Goal: Task Accomplishment & Management: Use online tool/utility

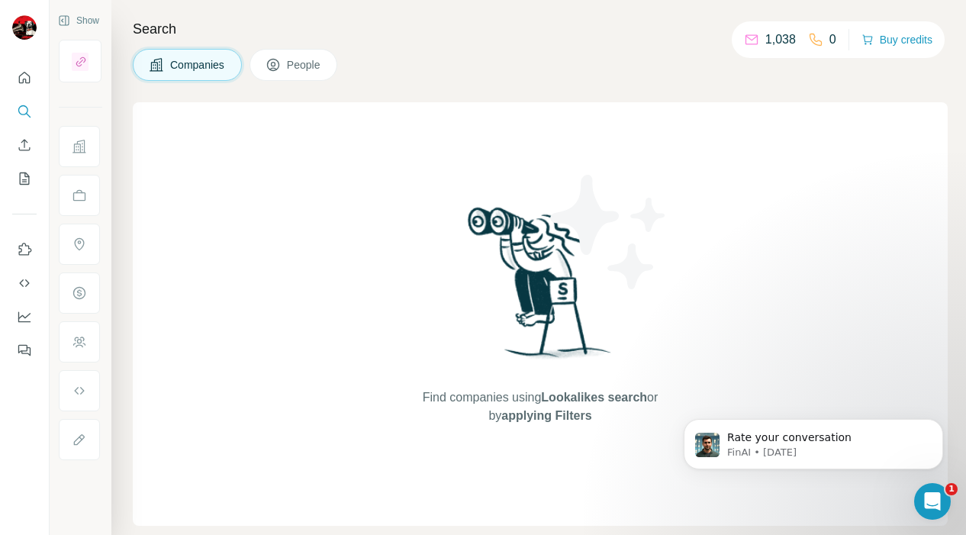
click at [561, 75] on div "Companies People" at bounding box center [540, 65] width 815 height 32
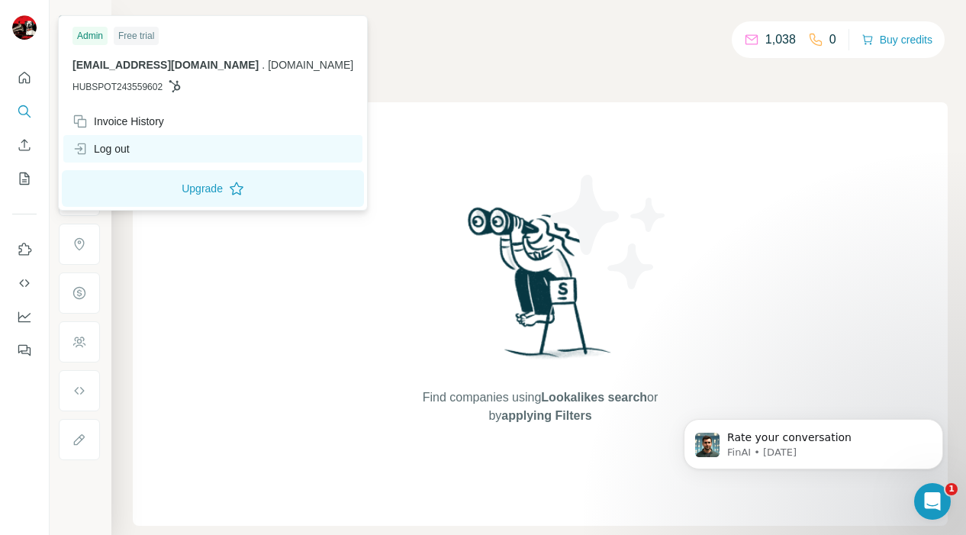
click at [115, 148] on div "Log out" at bounding box center [101, 148] width 57 height 15
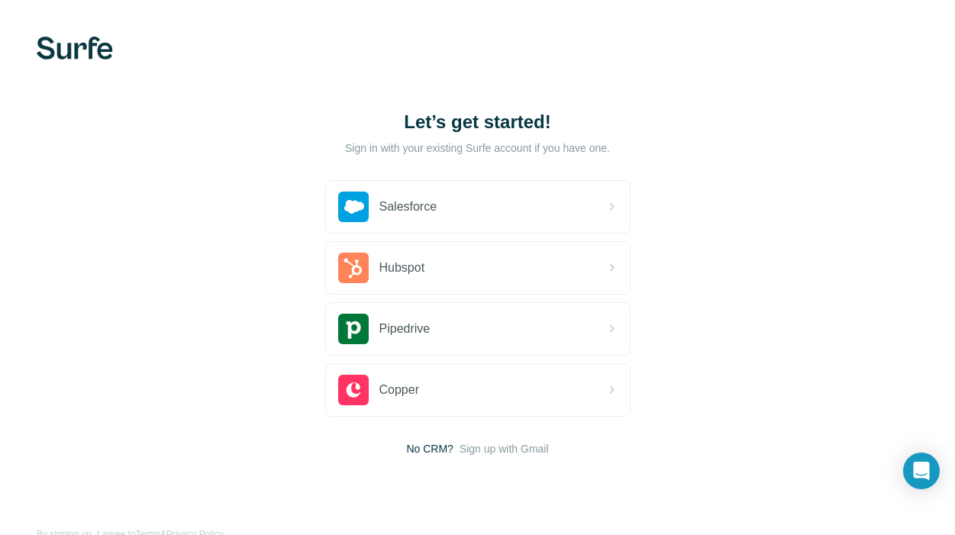
click at [777, 166] on div "Let’s get started! Sign in with your existing Surfe account if you have one. Sa…" at bounding box center [477, 283] width 955 height 566
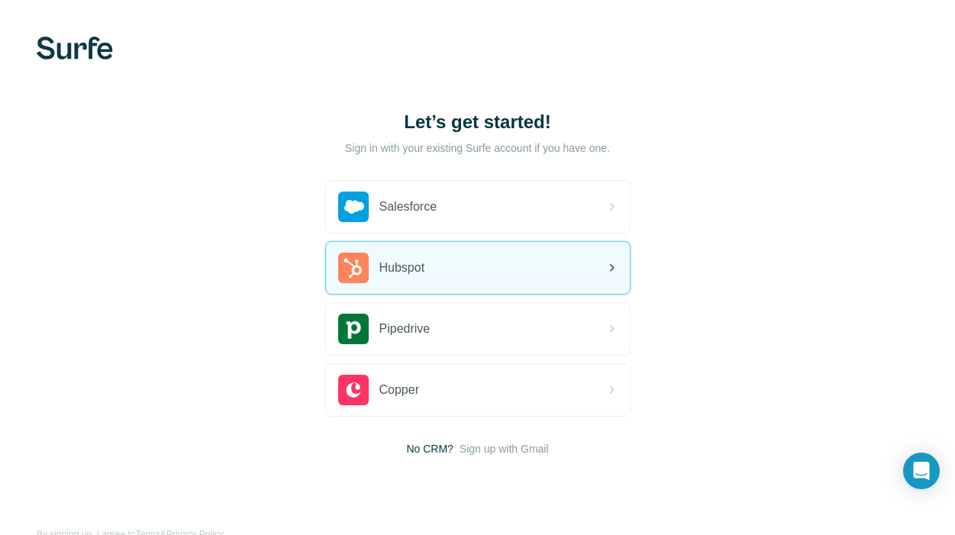
click at [604, 271] on icon at bounding box center [611, 268] width 18 height 18
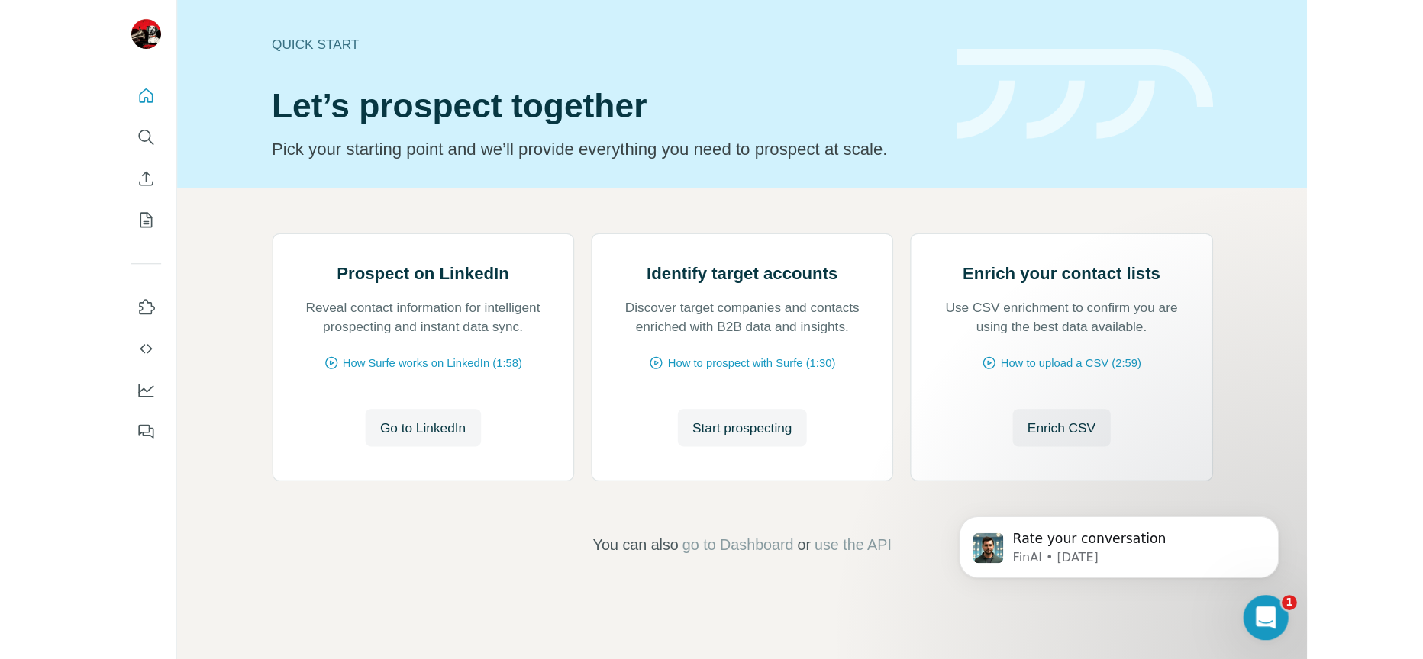
scroll to position [90, 0]
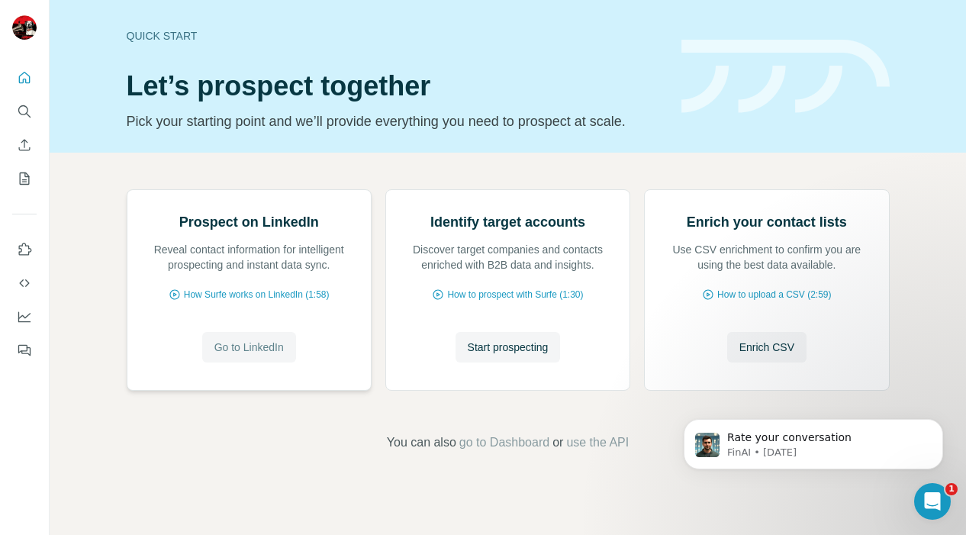
click at [239, 355] on span "Go to LinkedIn" at bounding box center [248, 347] width 69 height 15
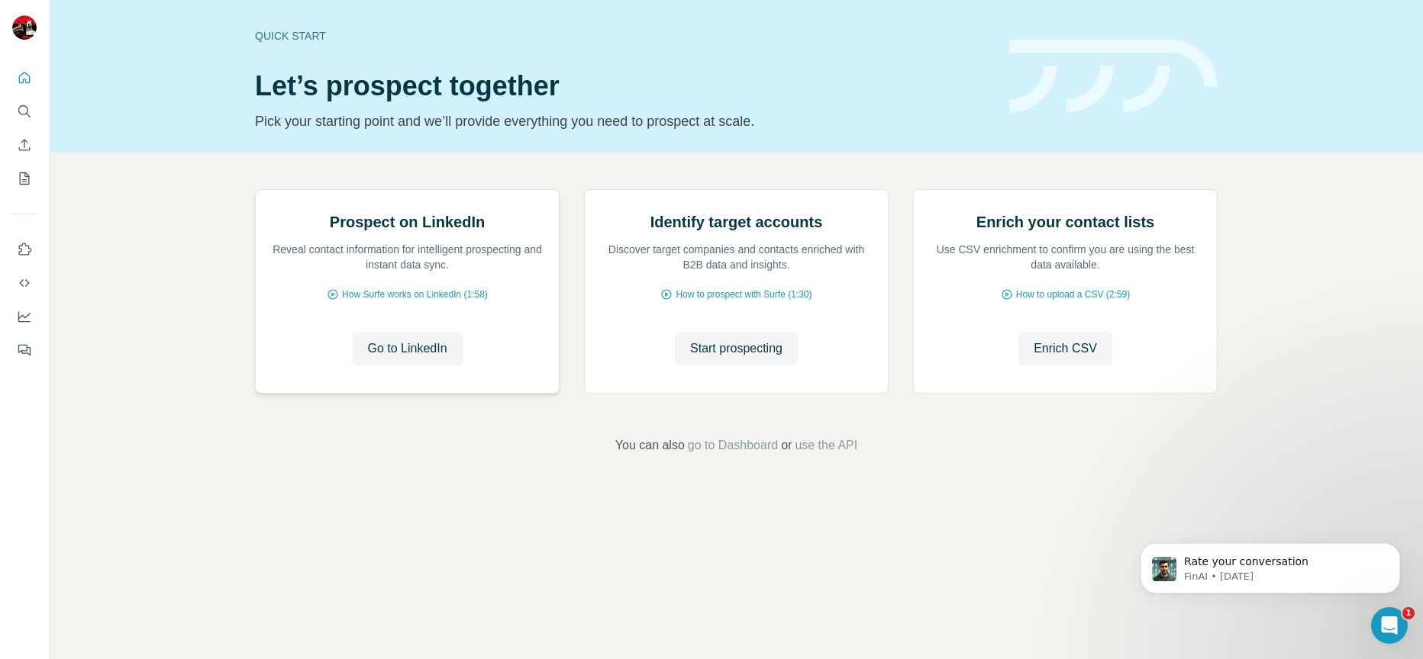
scroll to position [0, 0]
drag, startPoint x: 130, startPoint y: 209, endPoint x: 60, endPoint y: 172, distance: 78.9
click at [130, 209] on div "Prospect on LinkedIn Reveal contact information for intelligent prospecting and…" at bounding box center [736, 322] width 1373 height 339
click at [27, 144] on icon "Enrich CSV" at bounding box center [24, 144] width 15 height 15
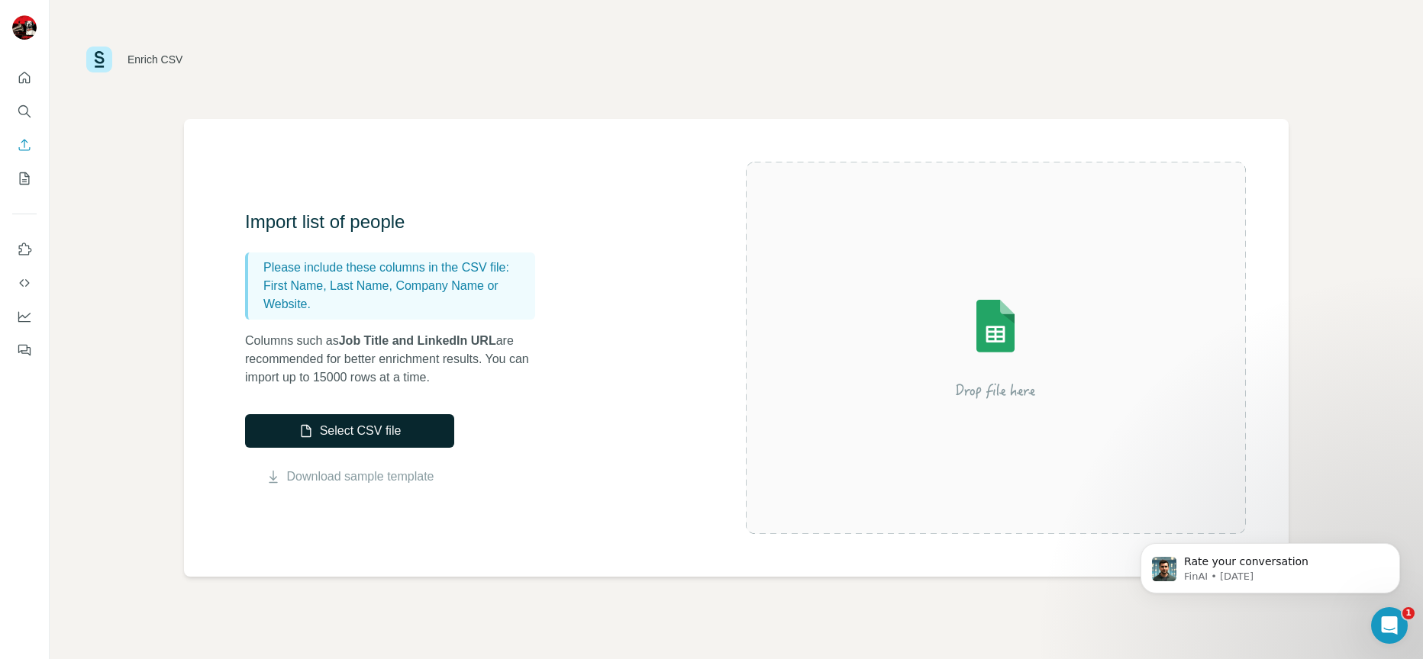
click at [369, 431] on button "Select CSV file" at bounding box center [349, 431] width 209 height 34
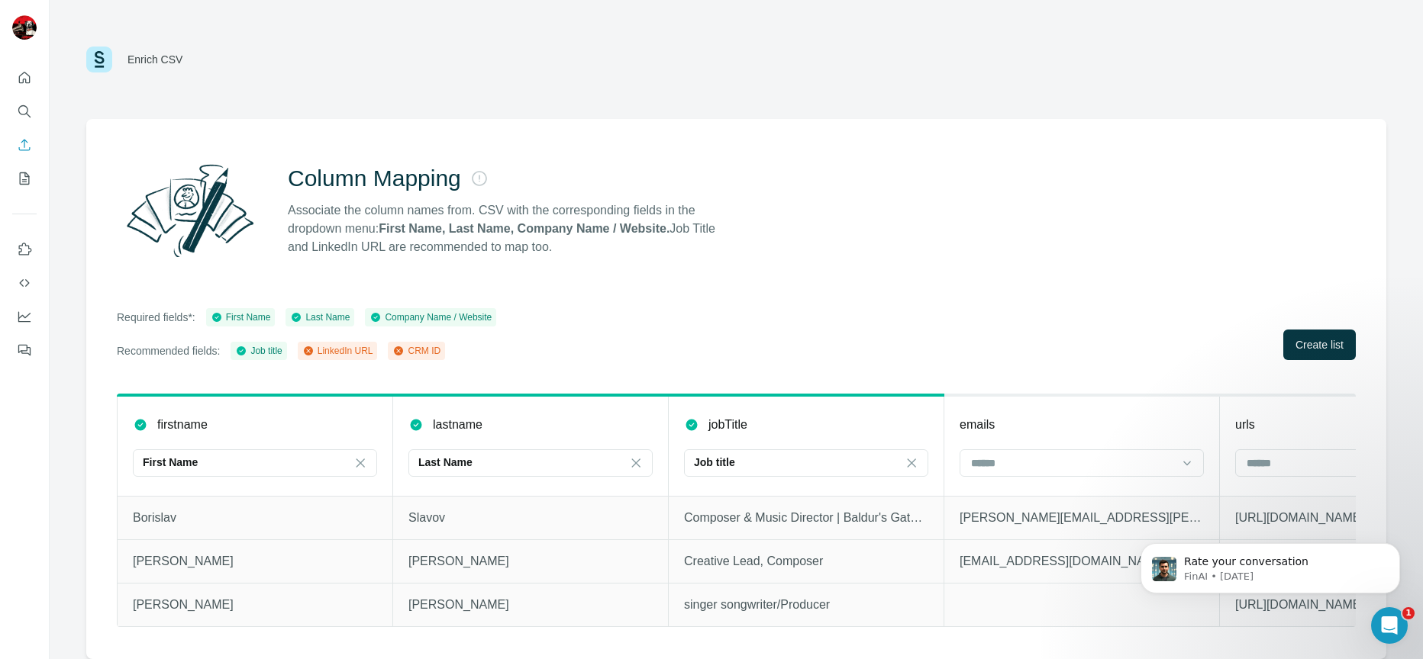
scroll to position [7, 0]
click at [966, 341] on div "Required fields*: First Name Last Name Company Name / Website Recommended field…" at bounding box center [736, 334] width 1239 height 52
click at [966, 269] on div "Column Mapping Associate the column names from. CSV with the corresponding fiel…" at bounding box center [736, 389] width 1300 height 540
click at [938, 340] on div "Required fields*: First Name Last Name Company Name / Website Recommended field…" at bounding box center [736, 334] width 1239 height 52
drag, startPoint x: 671, startPoint y: 353, endPoint x: 560, endPoint y: 353, distance: 110.7
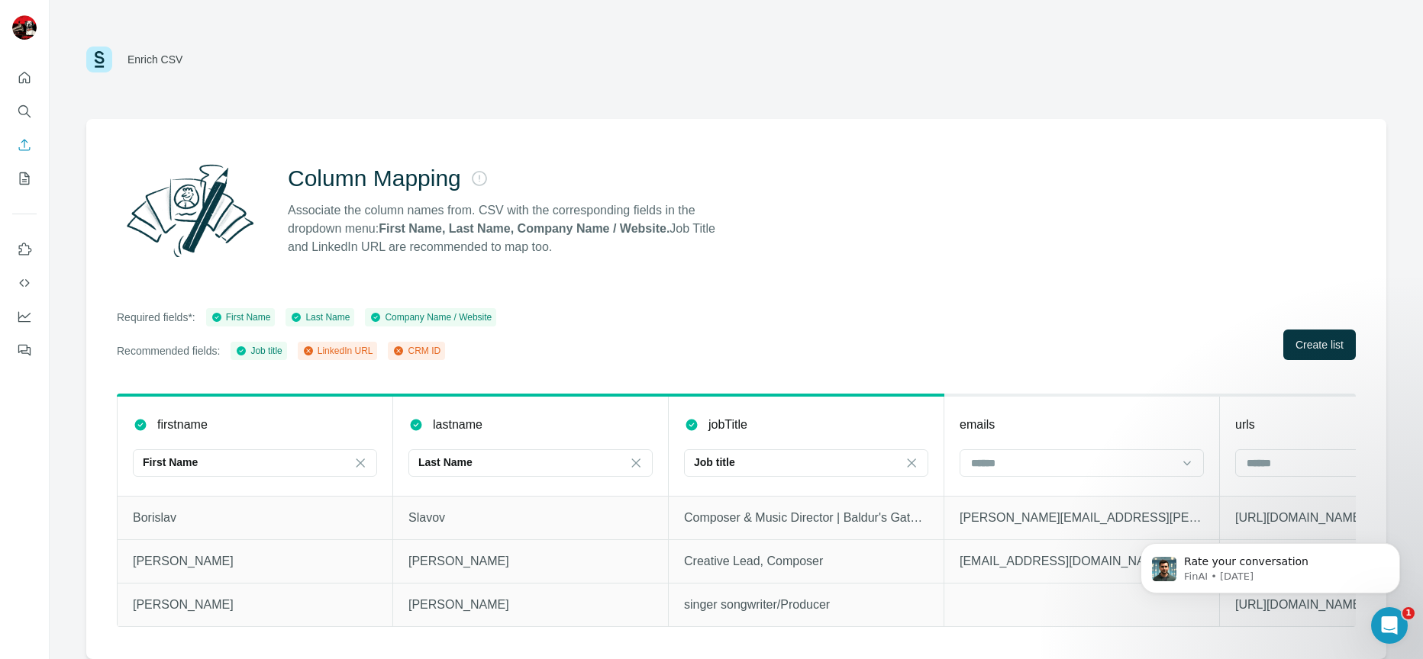
click at [671, 353] on div "Required fields*: First Name Last Name Company Name / Website Recommended field…" at bounding box center [736, 334] width 1239 height 52
click at [352, 344] on div "LinkedIn URL" at bounding box center [337, 351] width 71 height 14
click at [641, 331] on div "Required fields*: First Name Last Name Company Name / Website Recommended field…" at bounding box center [736, 334] width 1239 height 52
click at [966, 356] on div "Column Mapping Associate the column names from. CSV with the corresponding fiel…" at bounding box center [736, 389] width 1300 height 540
click at [966, 534] on icon "Open Intercom Messenger" at bounding box center [1387, 623] width 25 height 25
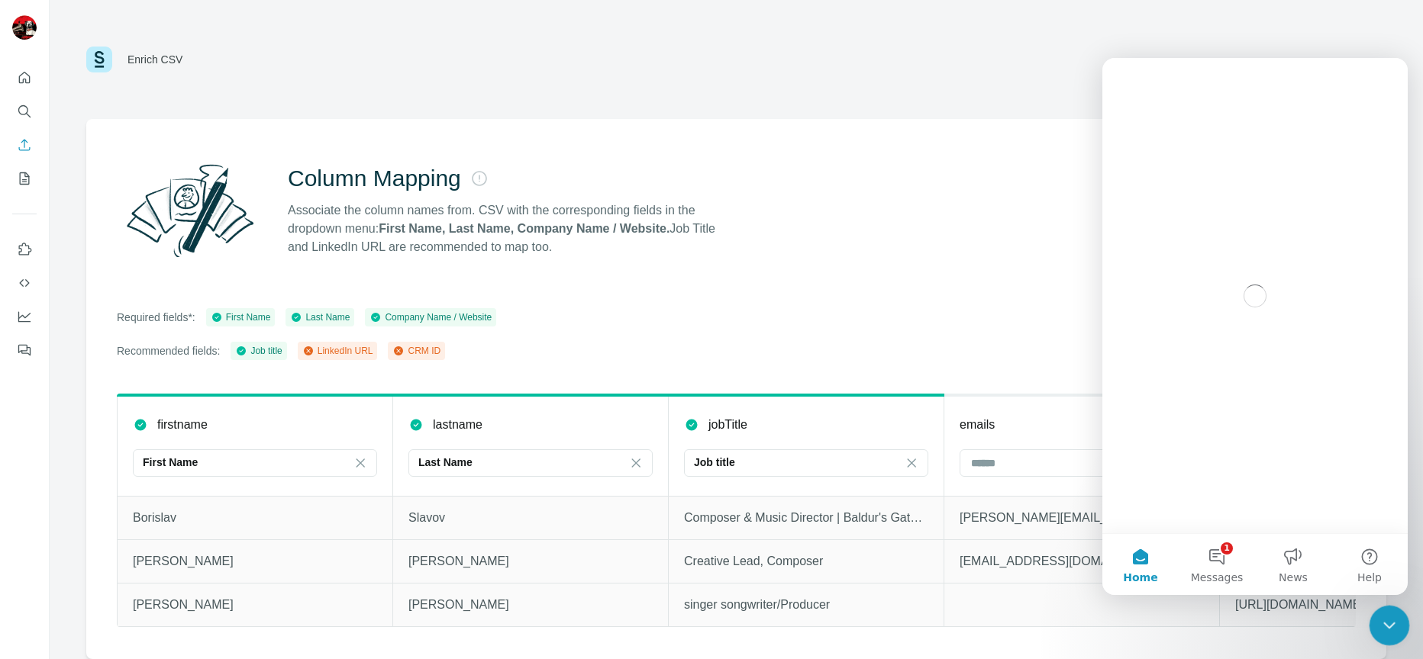
scroll to position [0, 0]
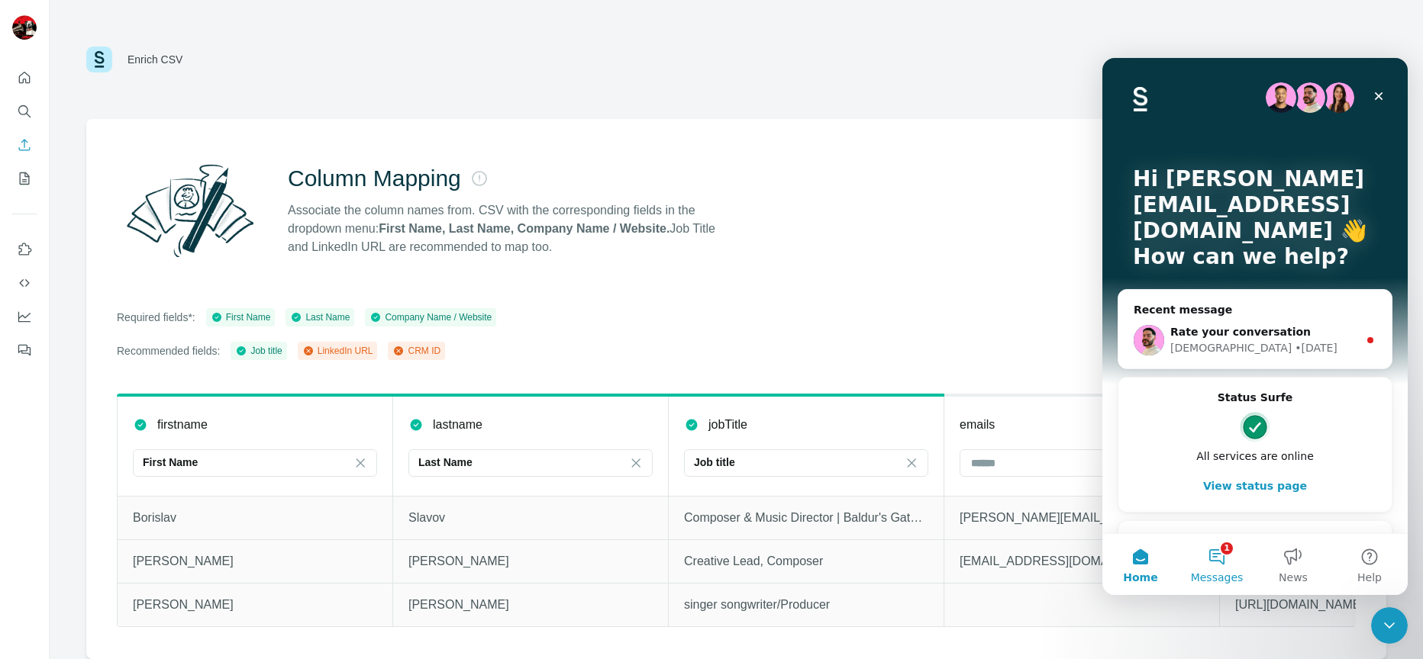
click at [966, 534] on button "1 Messages" at bounding box center [1217, 564] width 76 height 61
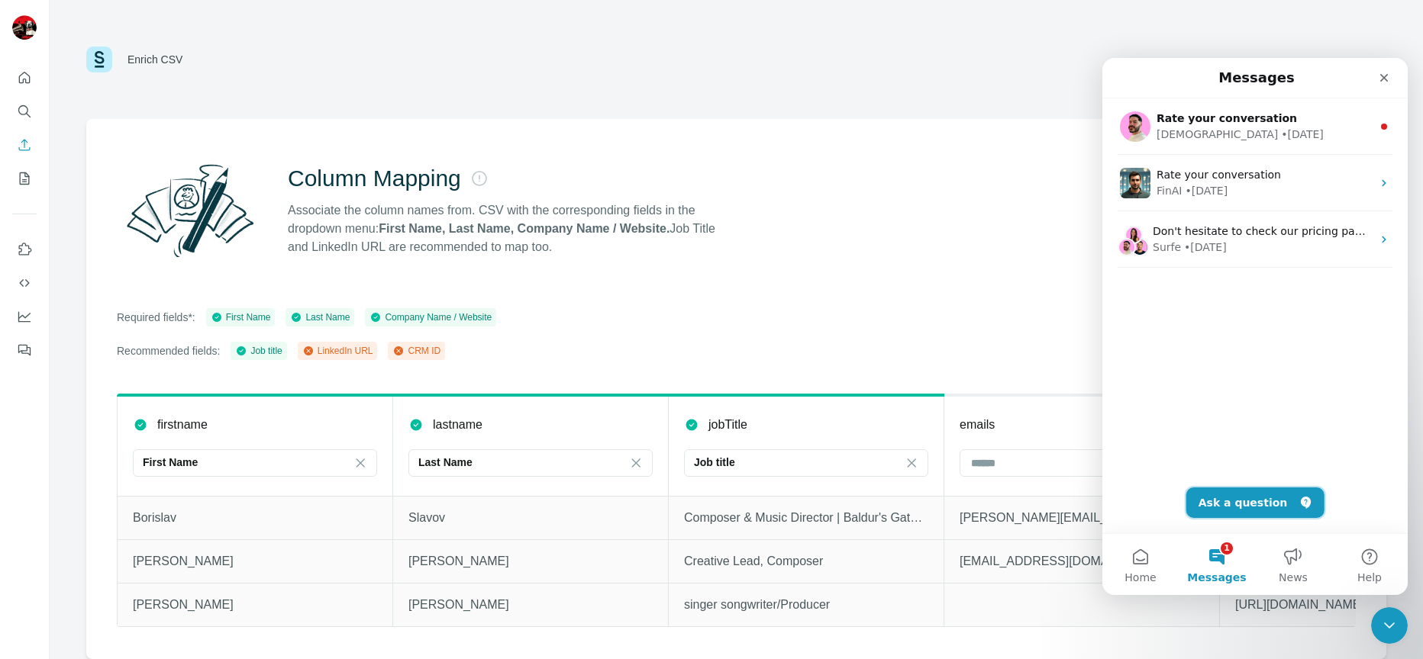
click at [966, 496] on button "Ask a question" at bounding box center [1255, 503] width 138 height 31
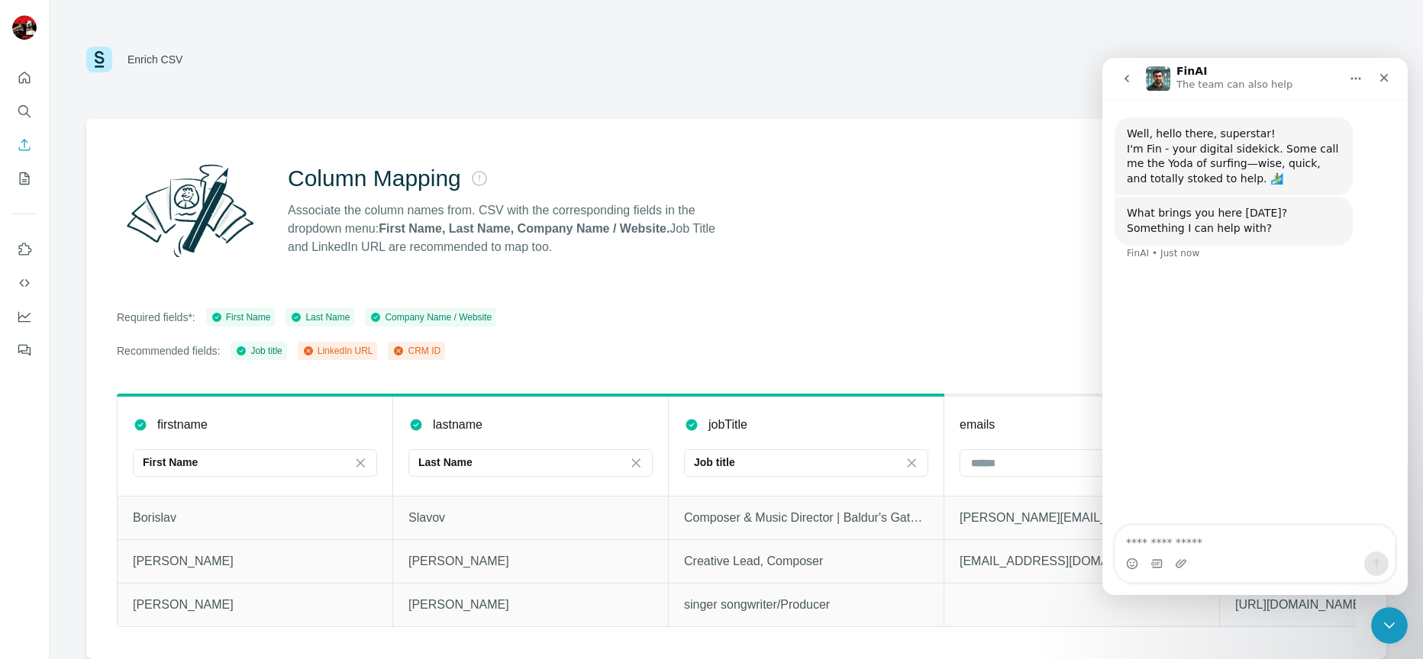
click at [966, 534] on textarea "Ask a question…" at bounding box center [1254, 539] width 279 height 26
type textarea "**********"
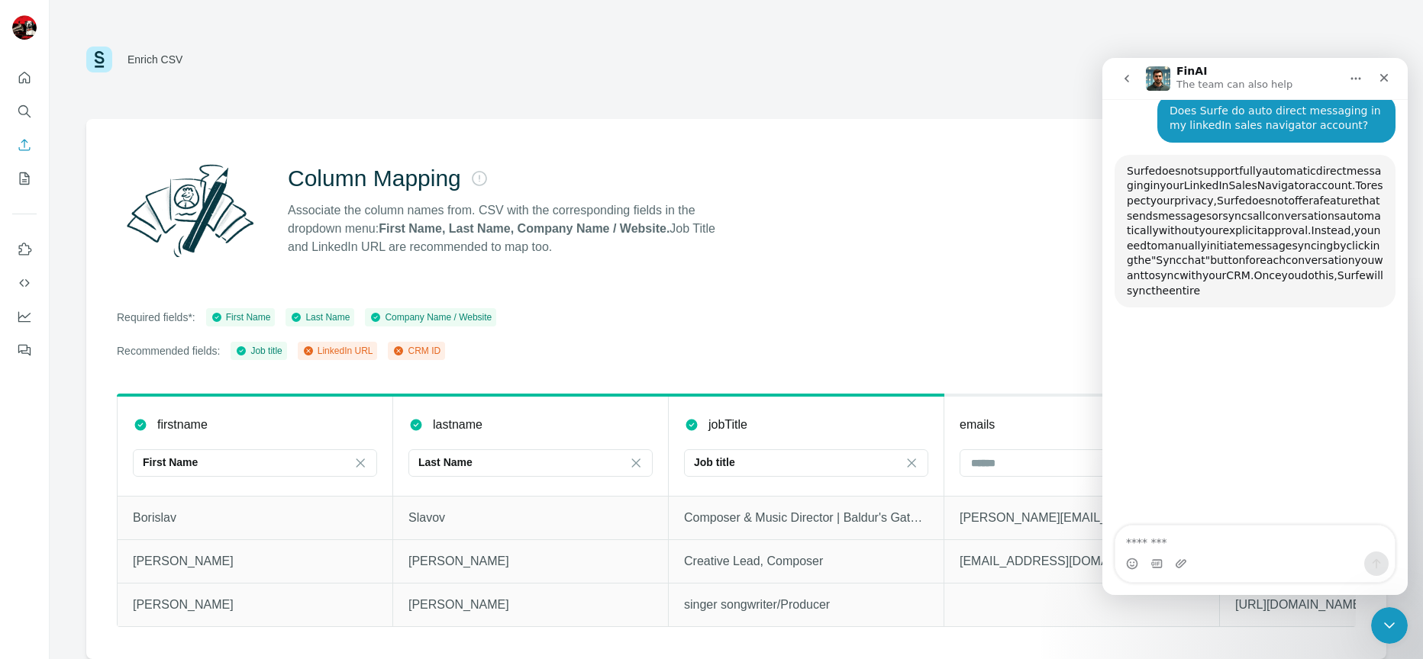
scroll to position [163, 0]
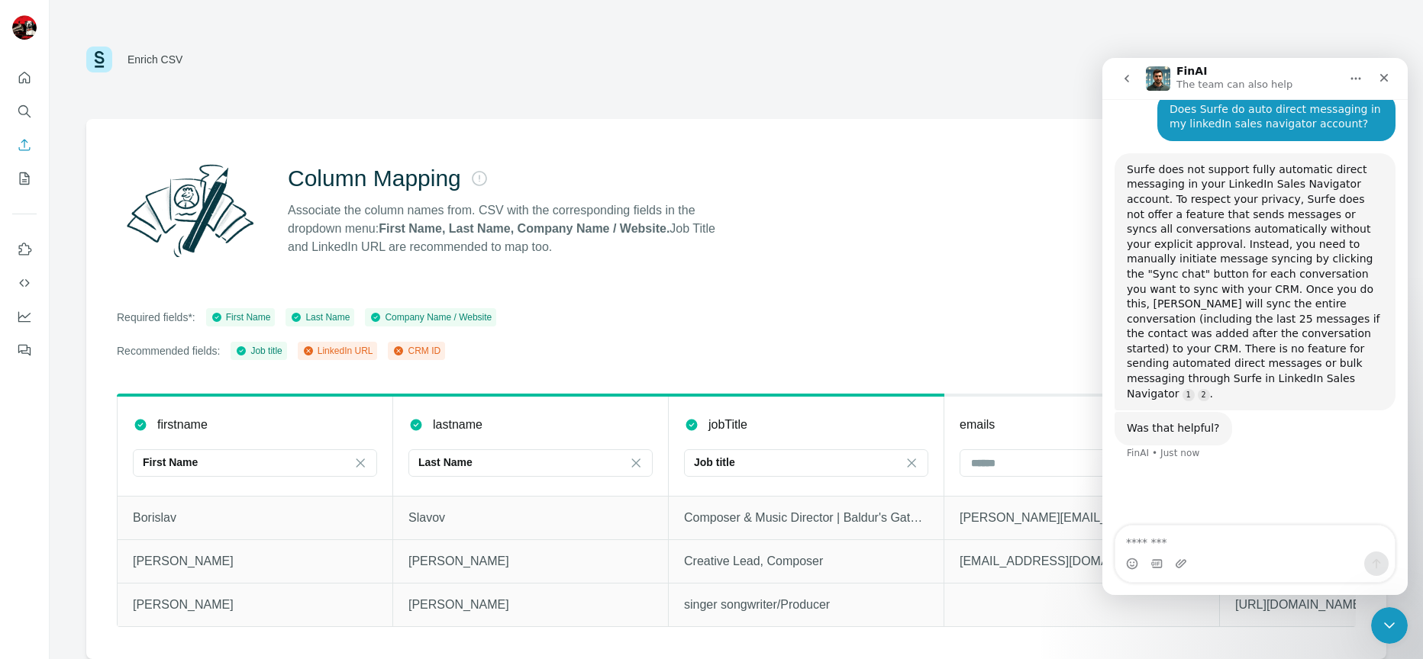
click at [966, 534] on textarea "Message…" at bounding box center [1254, 539] width 279 height 26
click at [966, 534] on icon "Close Intercom Messenger" at bounding box center [1387, 623] width 18 height 18
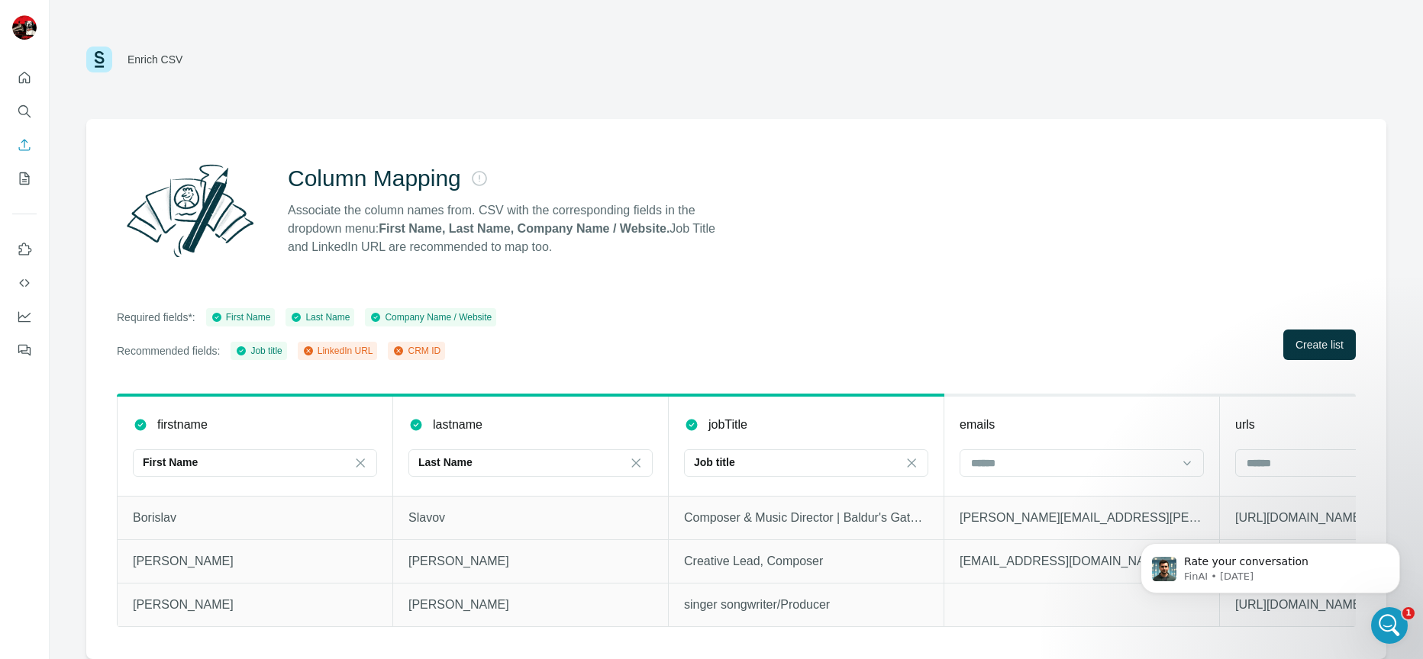
scroll to position [0, 0]
click at [966, 65] on div "Enrich CSV" at bounding box center [736, 60] width 1300 height 46
click at [319, 55] on div "Enrich CSV" at bounding box center [736, 60] width 1300 height 46
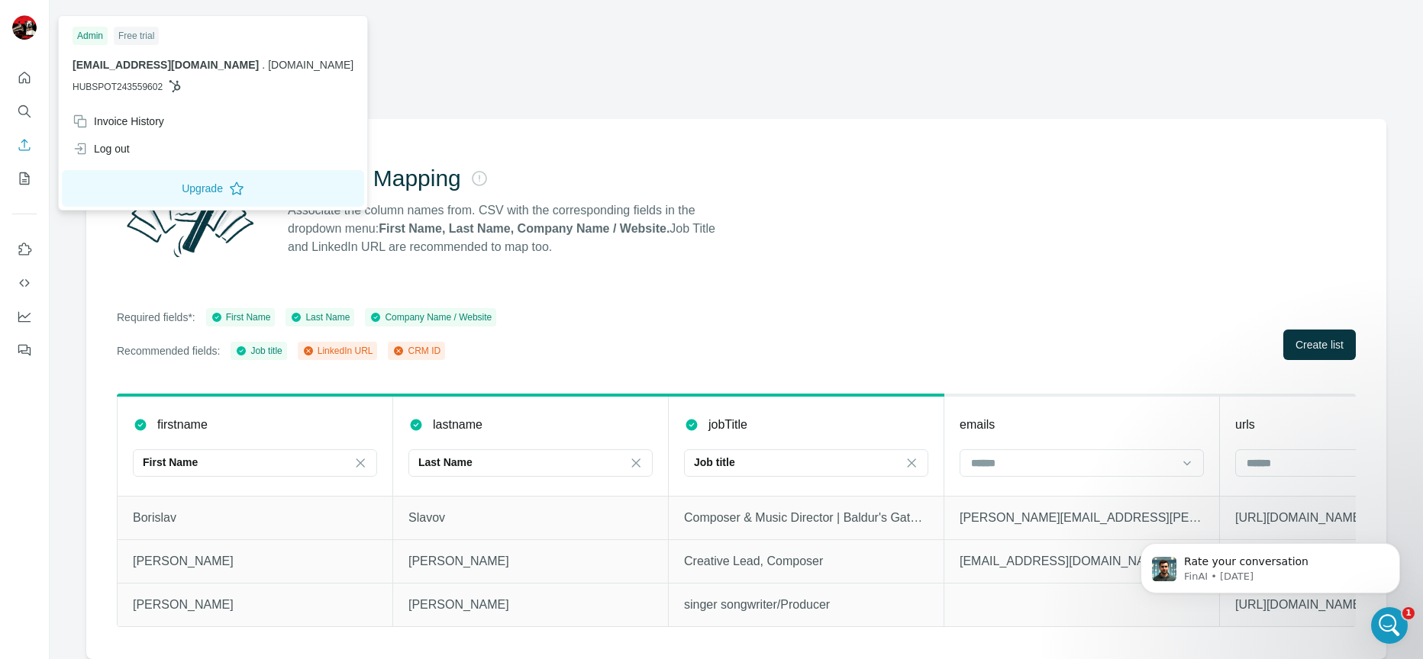
click at [24, 31] on img at bounding box center [24, 27] width 24 height 24
click at [120, 87] on span "HUBSPOT243559602" at bounding box center [118, 87] width 90 height 14
click at [28, 76] on icon "Quick start" at bounding box center [24, 77] width 11 height 11
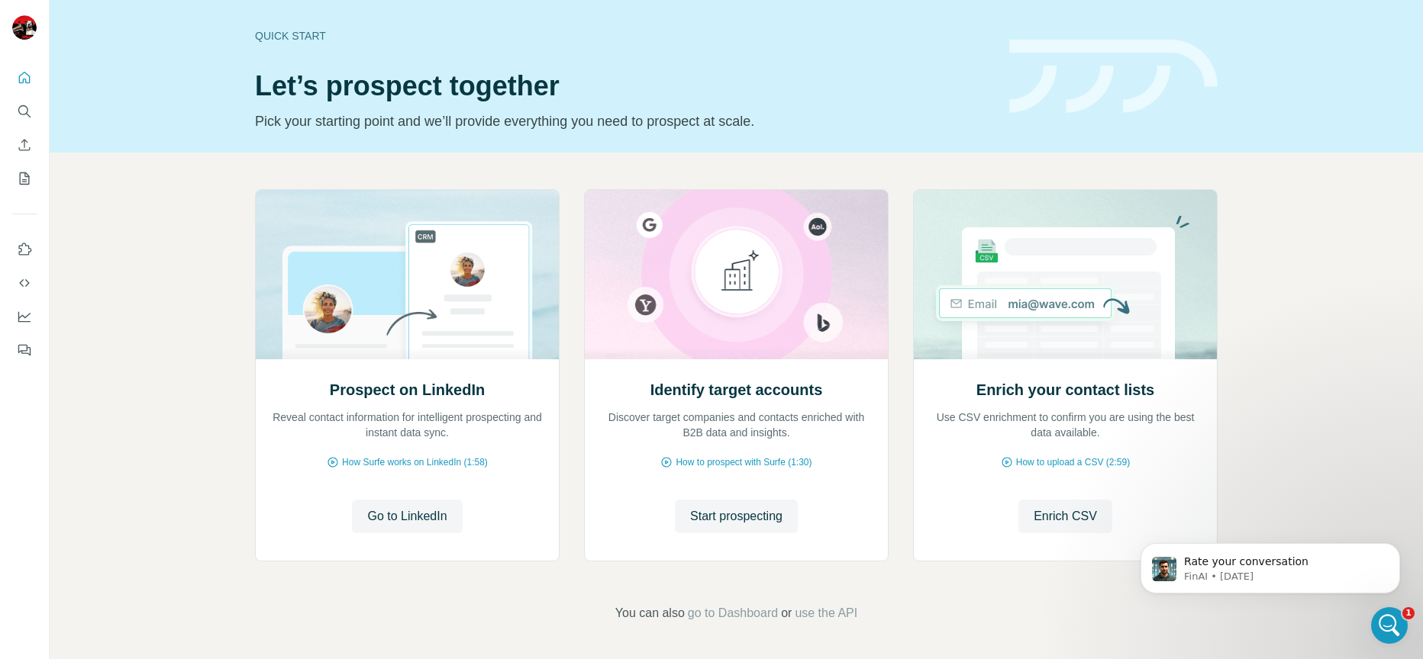
click at [163, 243] on div "Prospect on LinkedIn Reveal contact information for intelligent prospecting and…" at bounding box center [736, 406] width 1373 height 507
click at [131, 134] on div "Quick start Let’s prospect together Pick your starting point and we’ll provide …" at bounding box center [736, 76] width 1373 height 153
click at [23, 80] on icon "Quick start" at bounding box center [24, 77] width 11 height 11
click at [23, 179] on icon "My lists" at bounding box center [26, 178] width 8 height 10
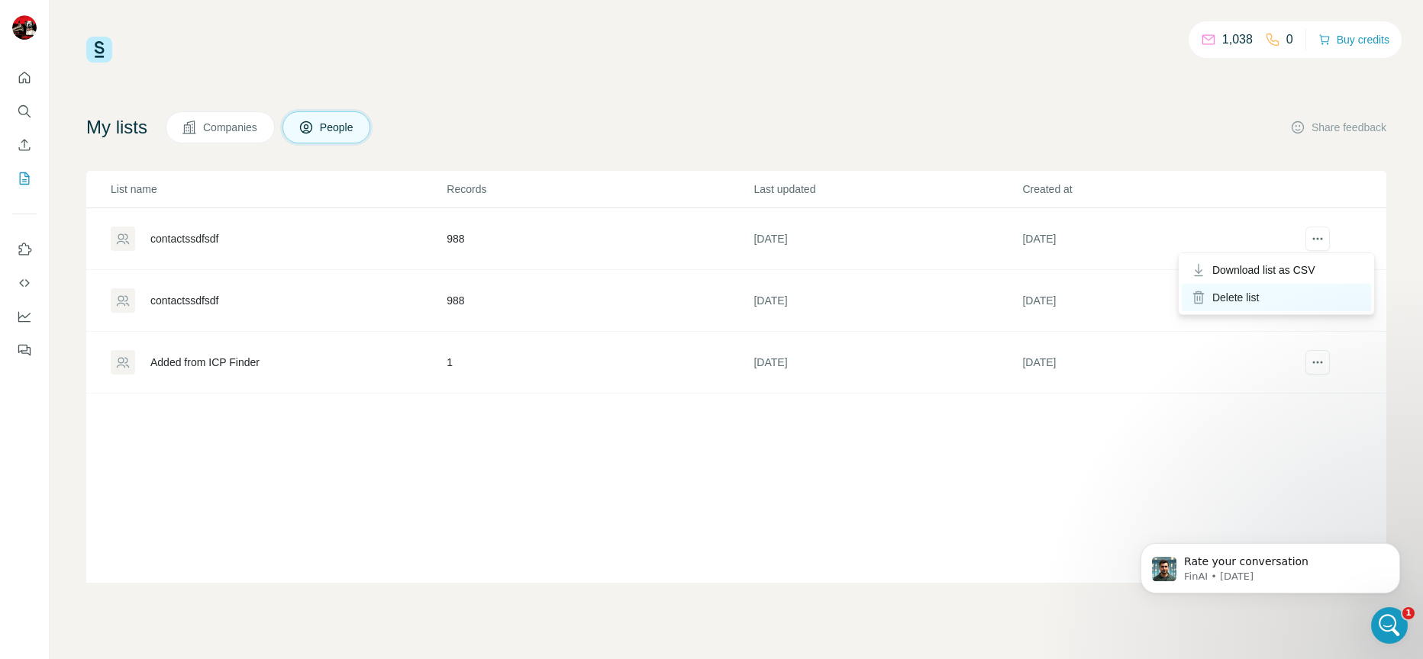
click at [966, 293] on div "Delete list" at bounding box center [1276, 297] width 189 height 27
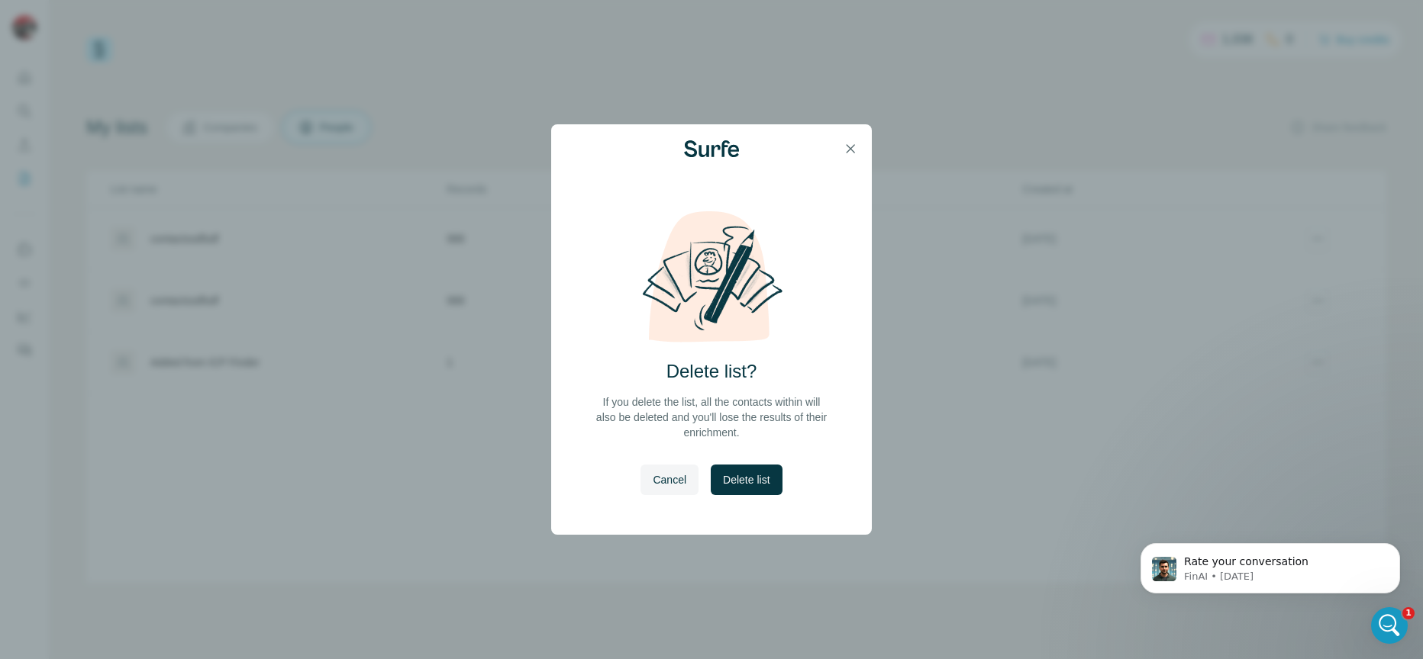
drag, startPoint x: 728, startPoint y: 479, endPoint x: 776, endPoint y: 469, distance: 48.4
click at [727, 479] on span "Delete list" at bounding box center [746, 479] width 47 height 15
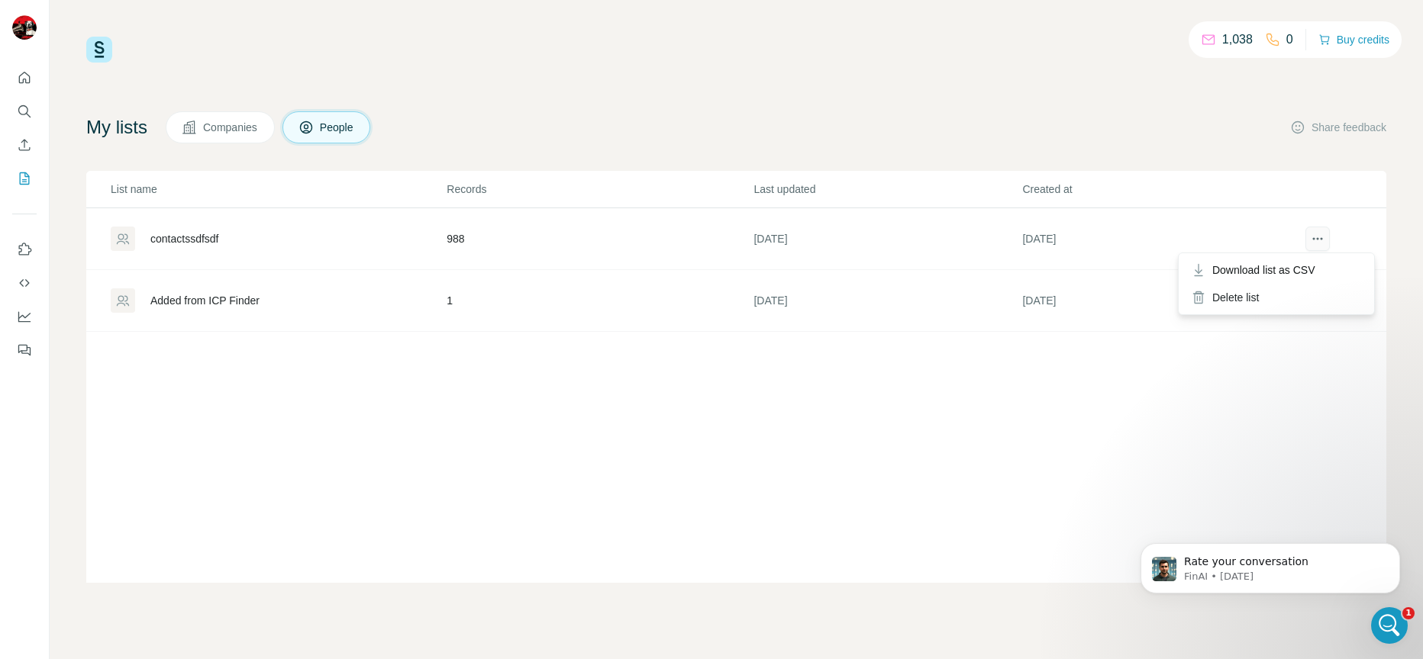
click at [966, 239] on icon "actions" at bounding box center [1317, 238] width 15 height 15
click at [966, 293] on div "Delete list" at bounding box center [1276, 297] width 189 height 27
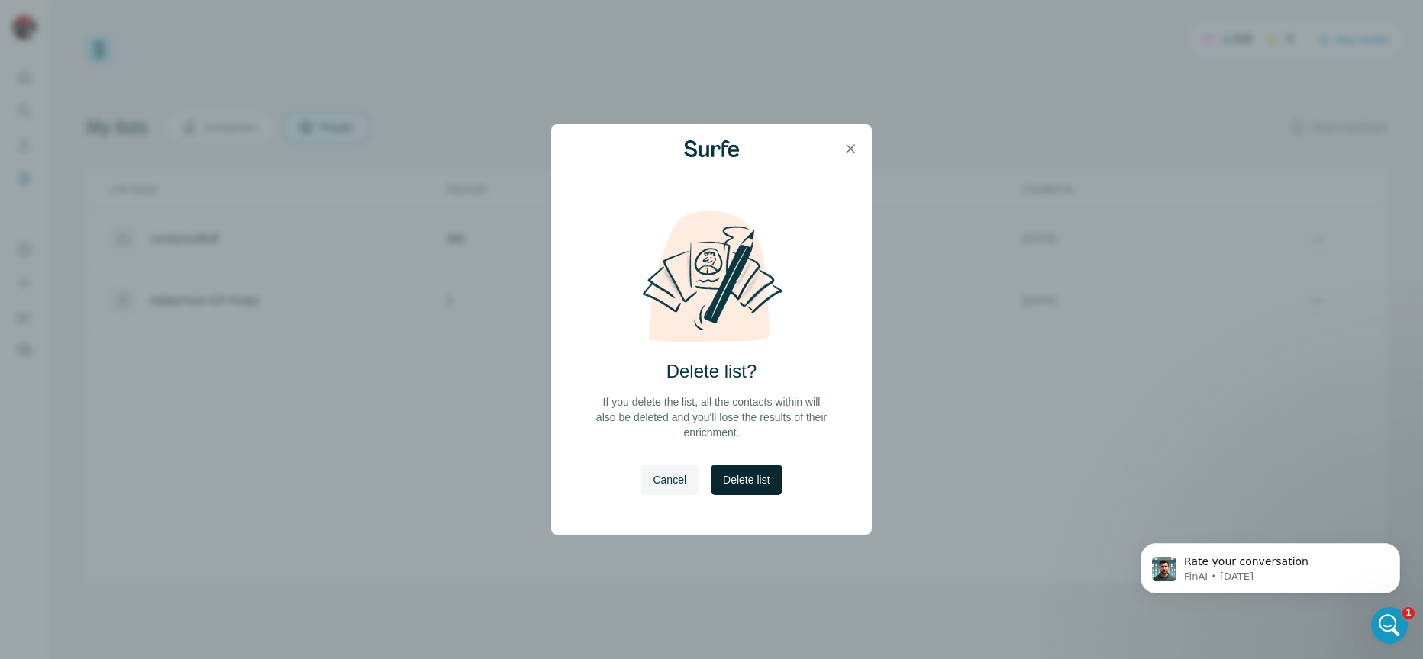
click at [743, 476] on span "Delete list" at bounding box center [746, 479] width 47 height 15
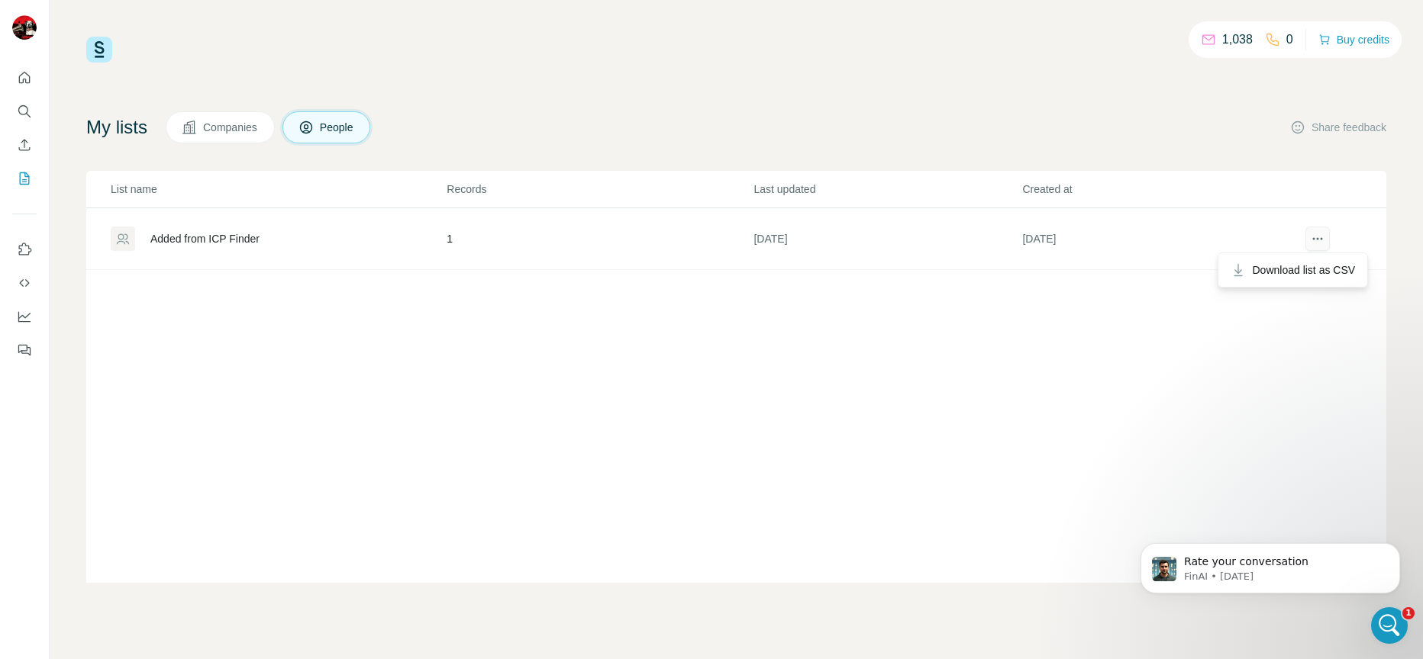
click at [966, 236] on icon "actions" at bounding box center [1317, 238] width 15 height 15
click at [966, 308] on div "List name Records Last updated Created at Added from ICP Finder 1 9 days ago 9 …" at bounding box center [736, 377] width 1300 height 412
click at [310, 364] on div "List name Records Last updated Created at Added from ICP Finder 1 9 days ago 9 …" at bounding box center [736, 377] width 1300 height 412
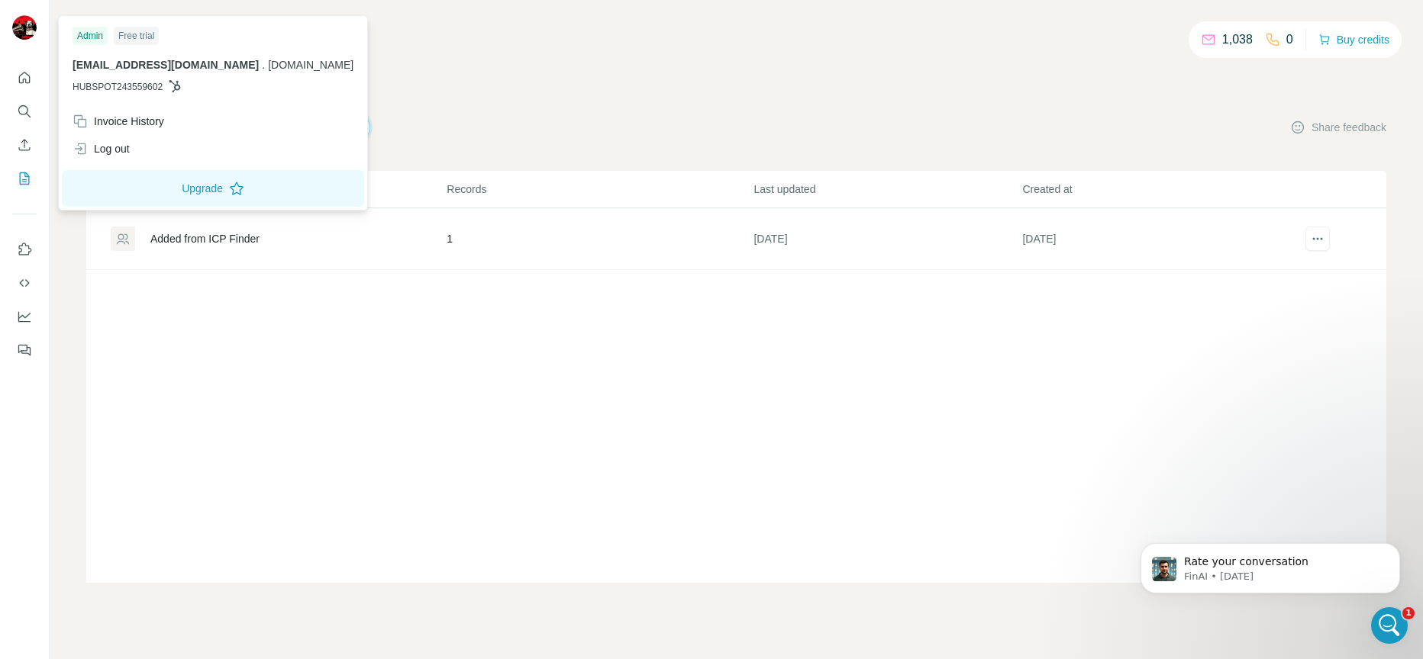
click at [18, 23] on img at bounding box center [24, 27] width 24 height 24
drag, startPoint x: 131, startPoint y: 86, endPoint x: 193, endPoint y: 88, distance: 61.8
click at [131, 86] on span "HUBSPOT243559602" at bounding box center [118, 87] width 90 height 14
drag, startPoint x: 181, startPoint y: 85, endPoint x: 222, endPoint y: 68, distance: 44.8
click at [181, 84] on icon at bounding box center [175, 86] width 12 height 12
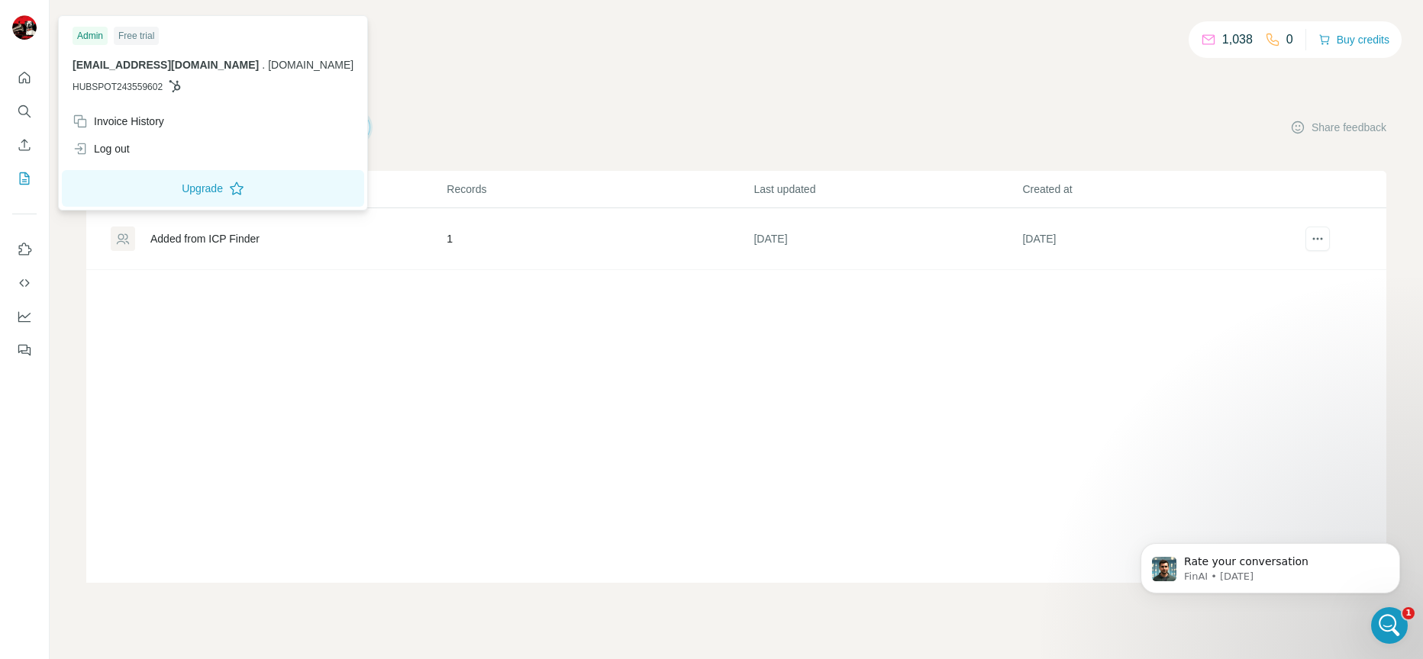
click at [268, 62] on span "[DOMAIN_NAME]" at bounding box center [310, 65] width 85 height 12
click at [131, 121] on div "Invoice History" at bounding box center [119, 121] width 92 height 15
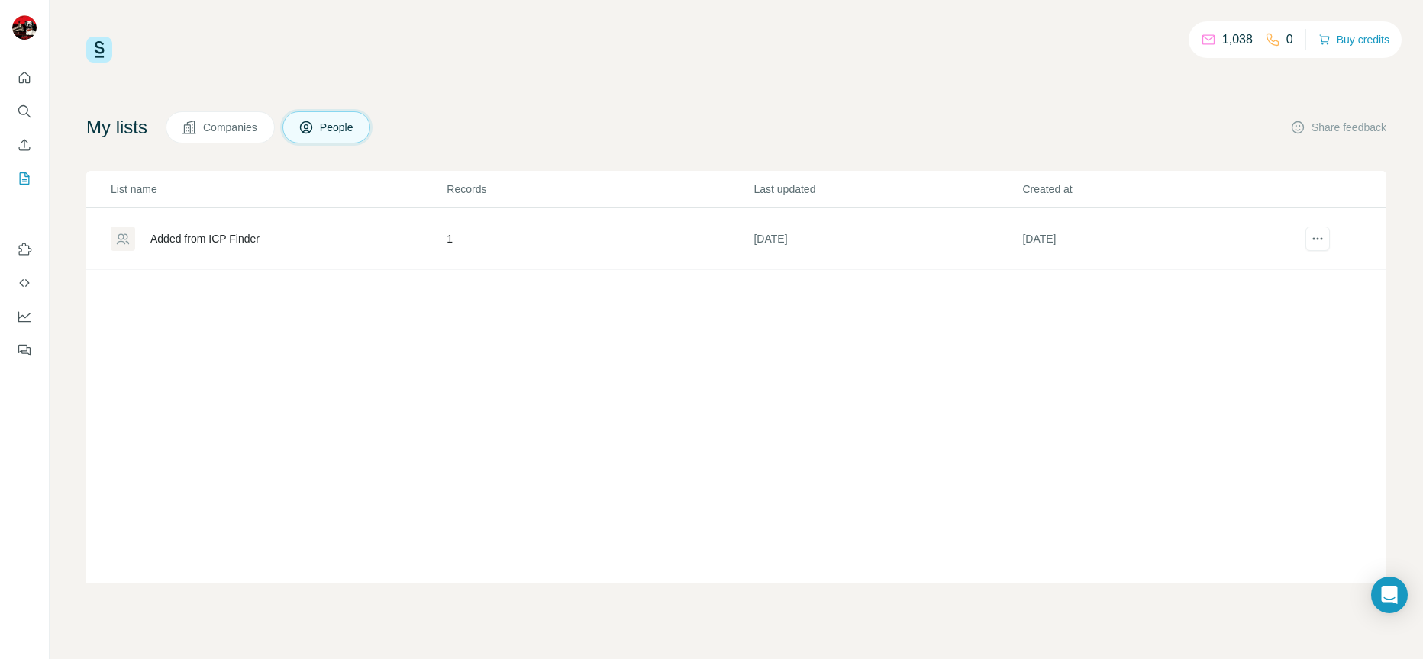
click at [1156, 104] on div "1,038 0 Buy credits My lists Companies People Share feedback List name Records …" at bounding box center [736, 310] width 1300 height 547
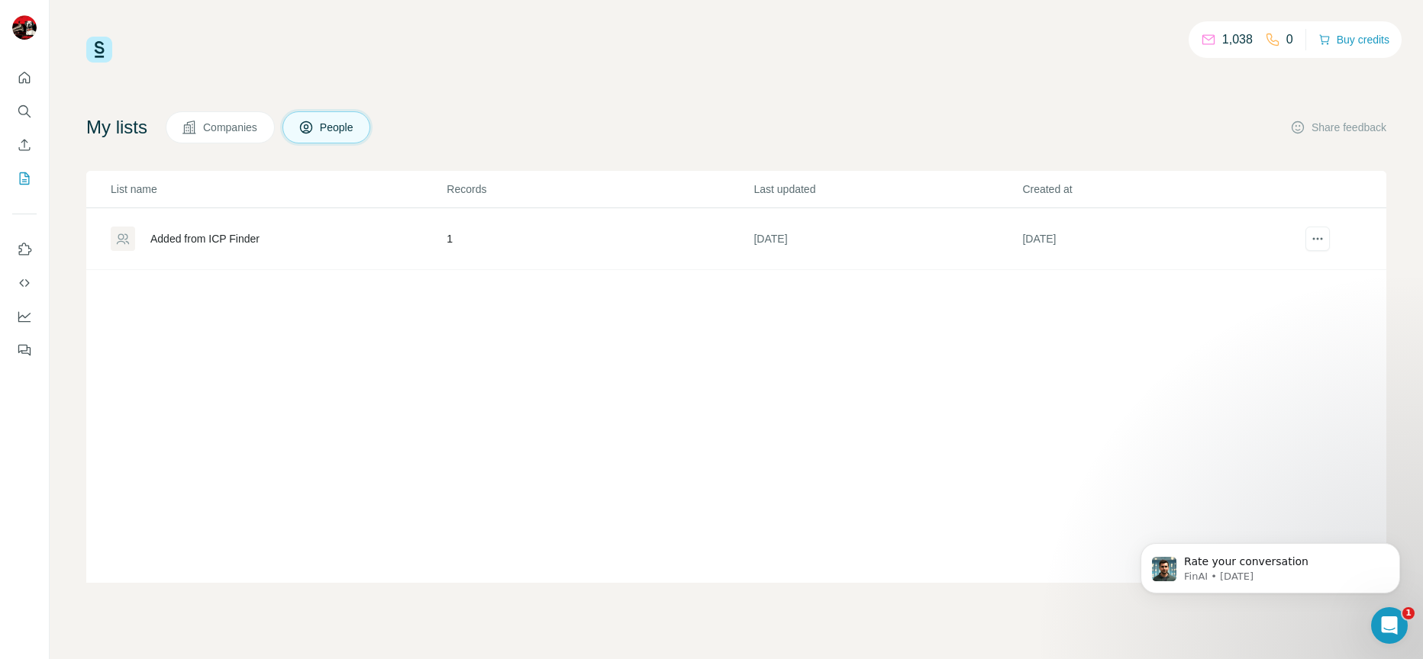
click at [1374, 595] on body "Rate your conversation FinAI • 1d ago" at bounding box center [1270, 565] width 293 height 95
click at [1379, 607] on div "Open Intercom Messenger" at bounding box center [1387, 623] width 50 height 50
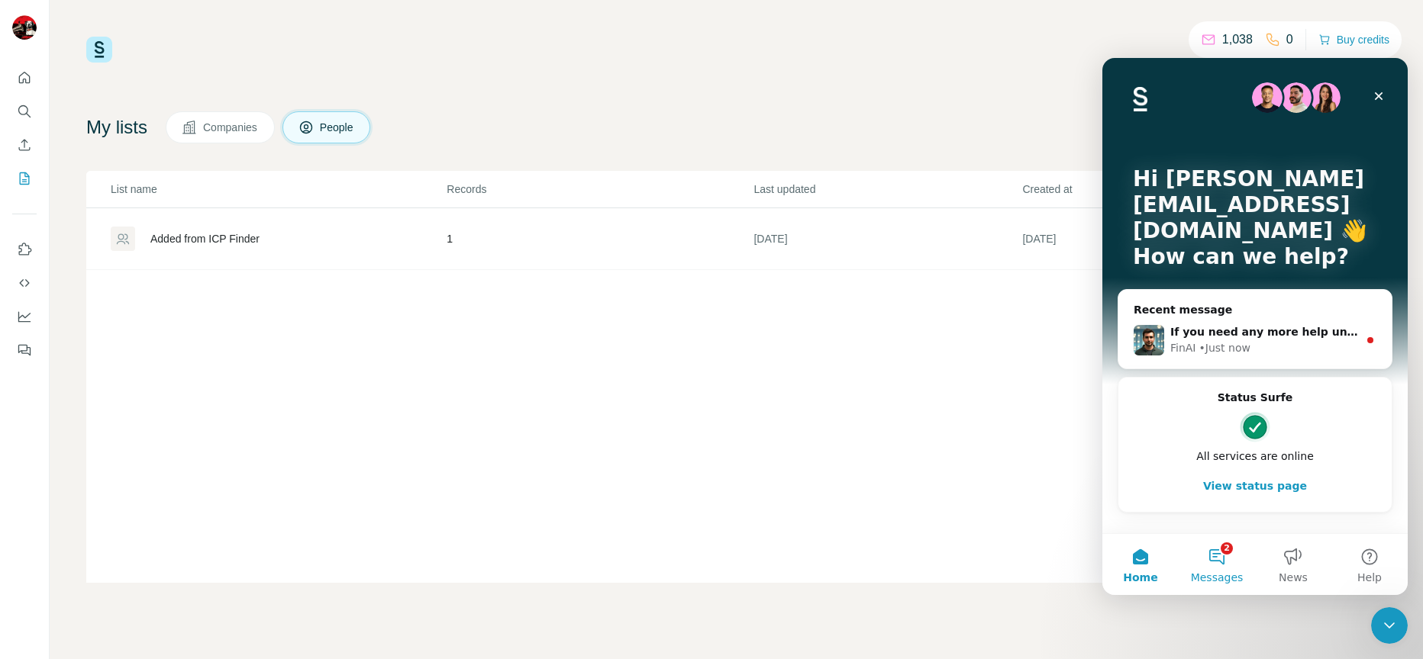
click at [1217, 560] on button "2 Messages" at bounding box center [1217, 564] width 76 height 61
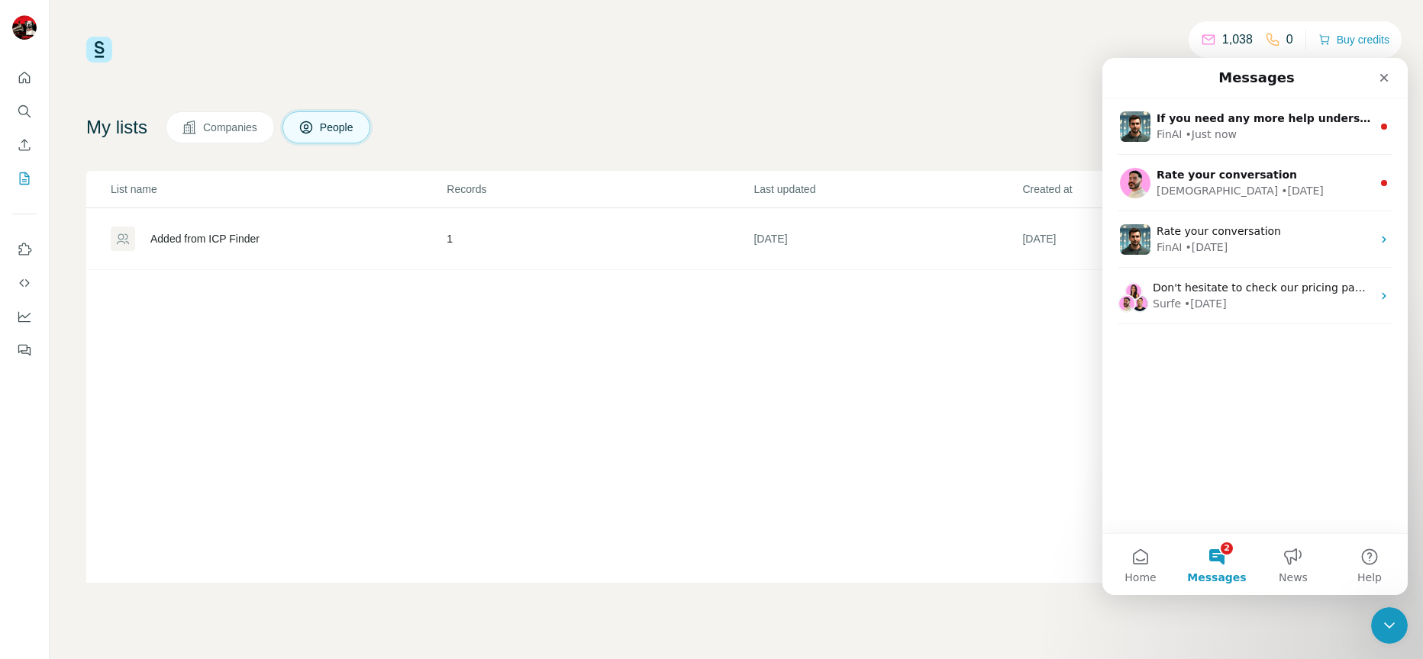
click at [1217, 553] on button "2 Messages" at bounding box center [1217, 564] width 76 height 61
click at [1224, 479] on div "If you need any more help understanding how messaging works with our LinkedIn S…" at bounding box center [1254, 315] width 305 height 435
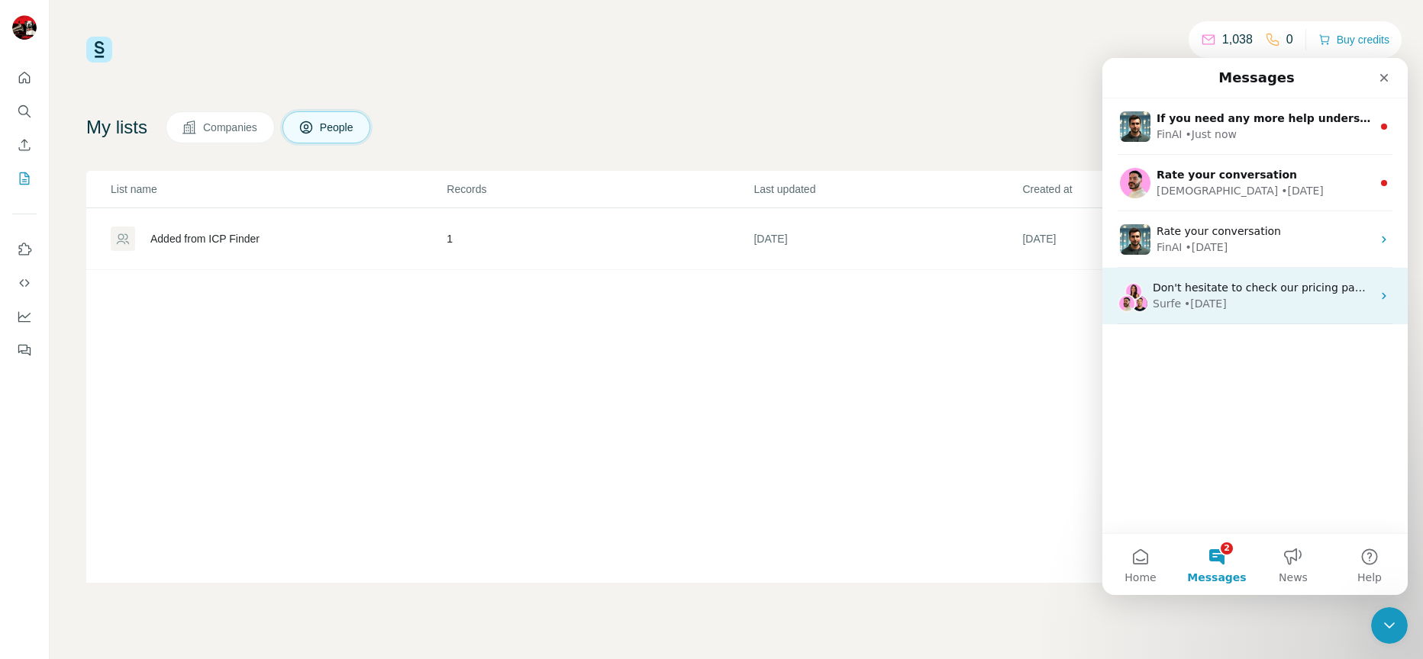
click at [1369, 289] on div "Don't hesitate to check our pricing page to learn more about our plans! ​ Surfe…" at bounding box center [1254, 296] width 305 height 56
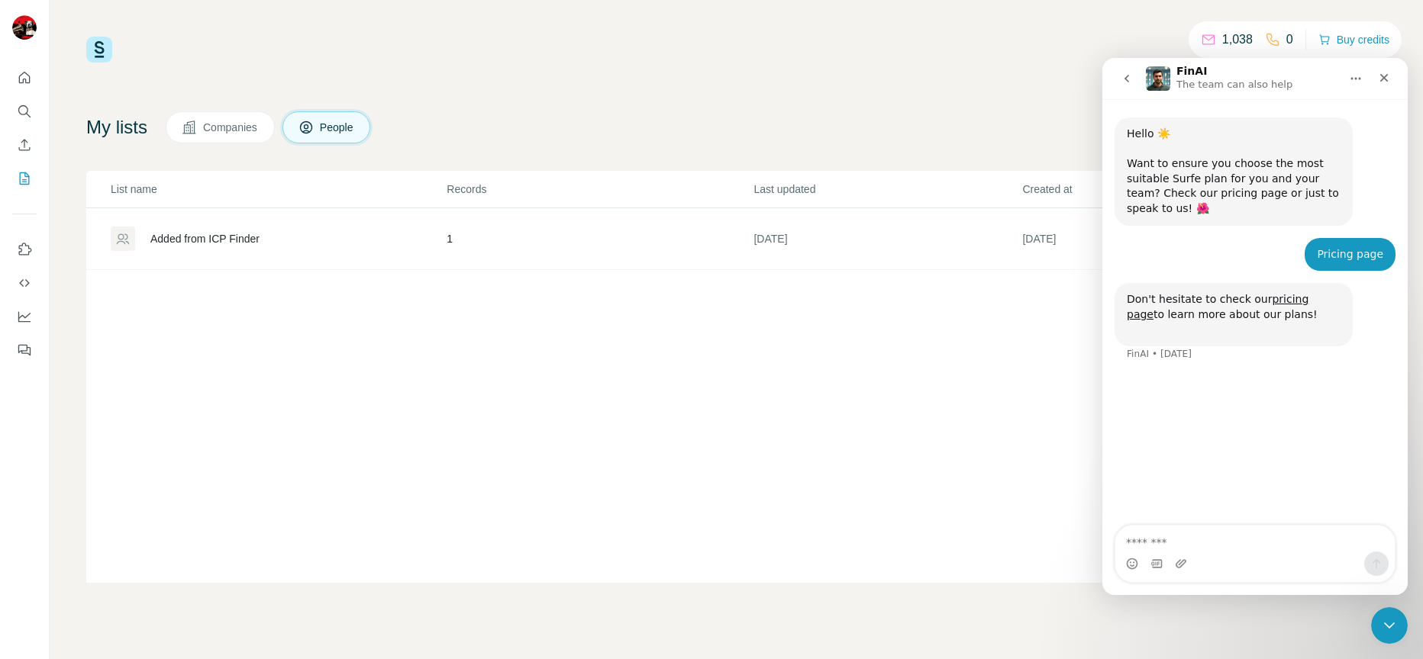
click at [1208, 540] on textarea "Message…" at bounding box center [1254, 539] width 279 height 26
type textarea "**********"
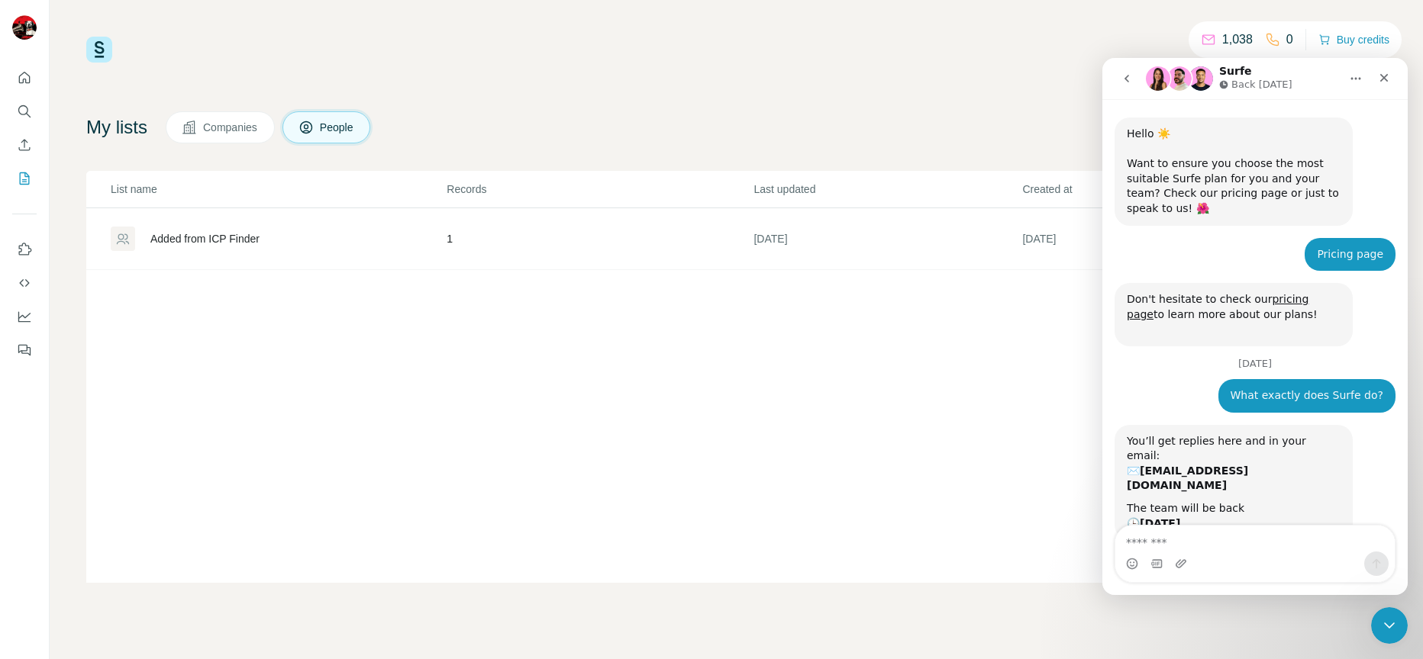
scroll to position [60, 0]
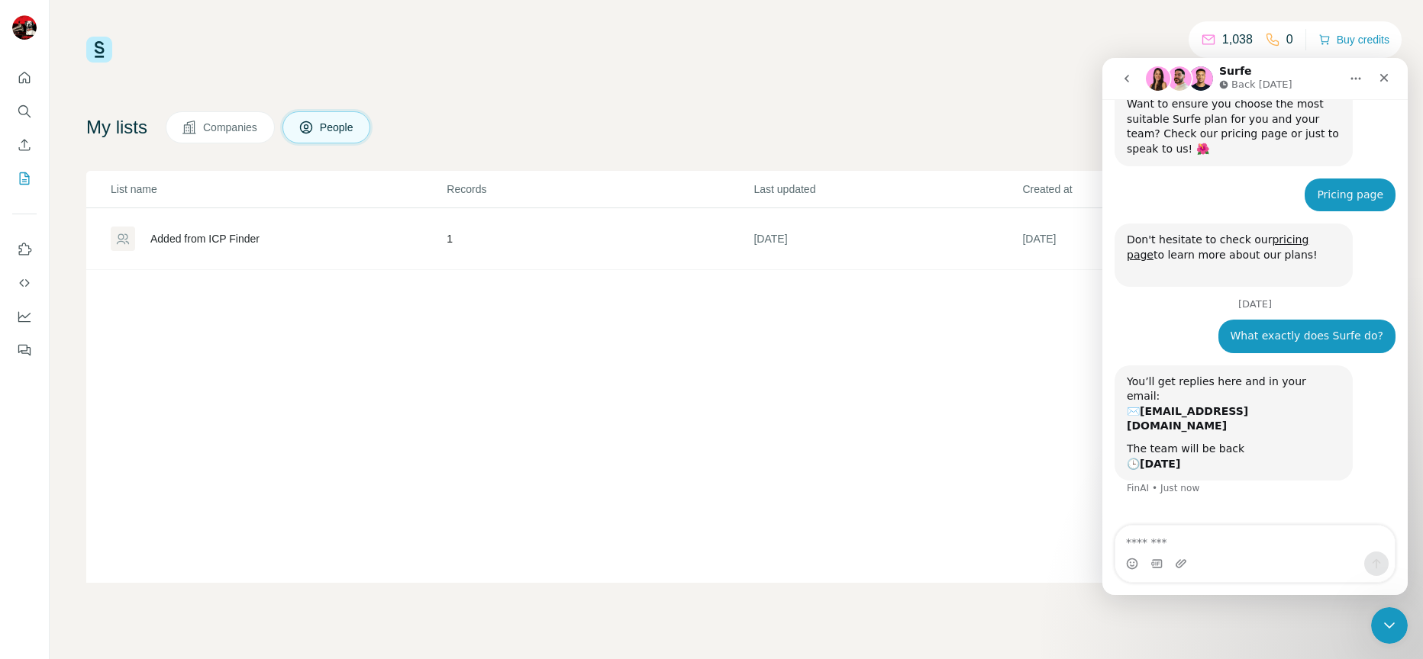
click at [556, 375] on div "List name Records Last updated Created at Added from ICP Finder 1 9 days ago 9 …" at bounding box center [736, 377] width 1300 height 412
click at [332, 127] on span "People" at bounding box center [337, 127] width 35 height 15
click at [504, 101] on div "1,038 0 Buy credits My lists Companies People Share feedback List name Records …" at bounding box center [736, 310] width 1300 height 547
click at [1391, 79] on div "Close" at bounding box center [1383, 77] width 27 height 27
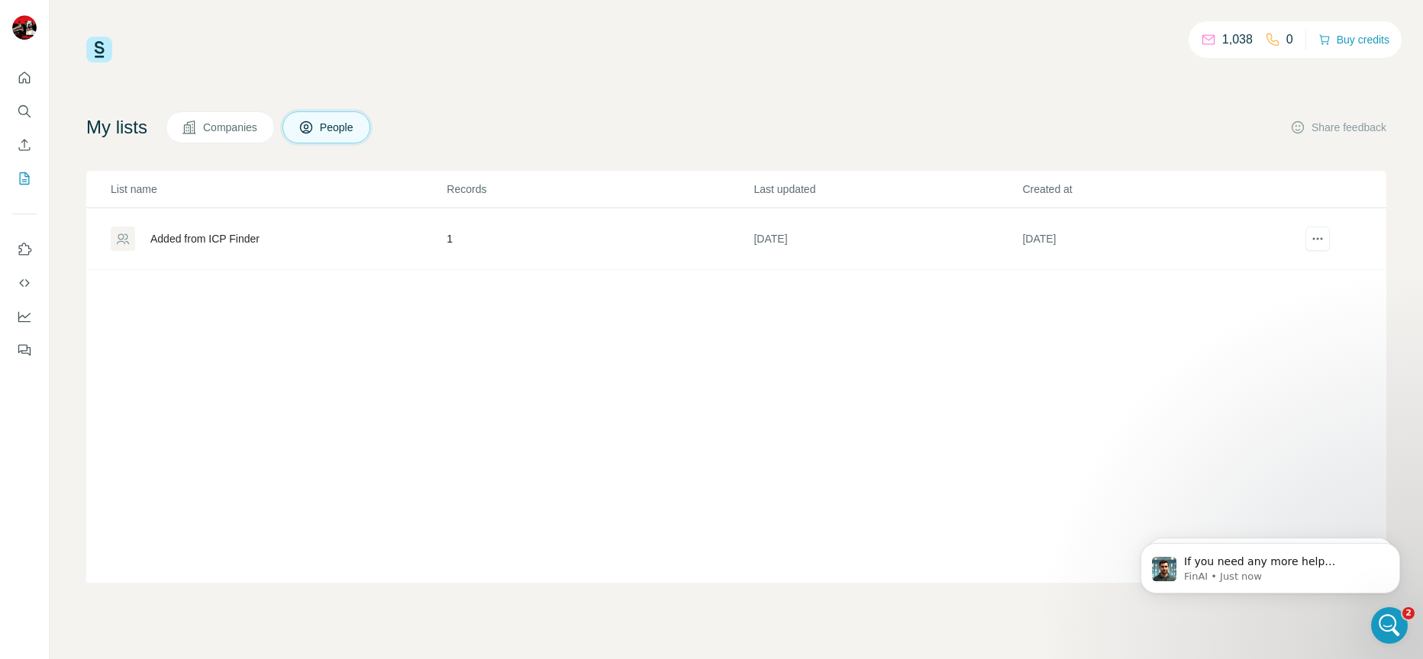
click at [1211, 90] on div "1,038 0 Buy credits My lists Companies People Share feedback List name Records …" at bounding box center [736, 310] width 1300 height 547
click at [1210, 42] on div "1,038" at bounding box center [1227, 40] width 52 height 18
drag, startPoint x: 1205, startPoint y: 41, endPoint x: 1256, endPoint y: 40, distance: 50.4
click at [1205, 42] on icon at bounding box center [1208, 39] width 15 height 15
click at [1239, 42] on p "1,038" at bounding box center [1237, 40] width 31 height 18
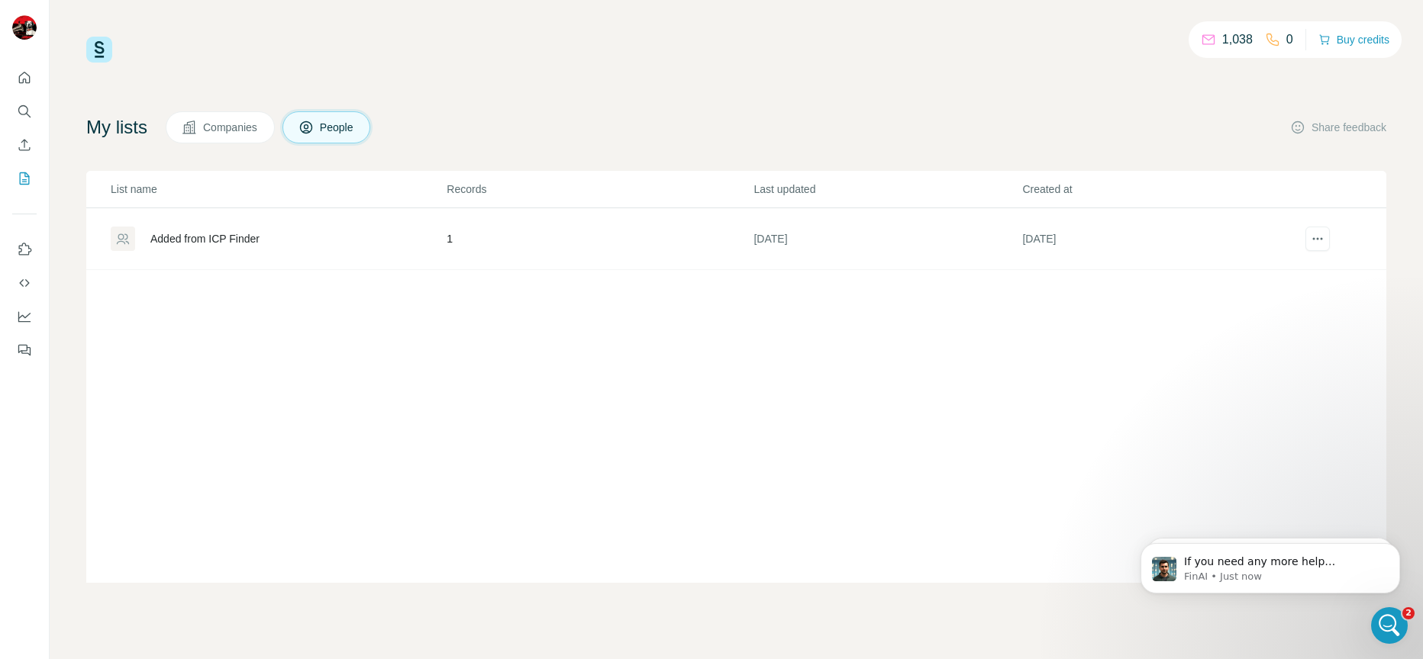
click at [1263, 89] on div "1,038 0 Buy credits My lists Companies People Share feedback List name Records …" at bounding box center [736, 310] width 1300 height 547
click at [204, 48] on div "1,038 0 Buy credits" at bounding box center [736, 50] width 1300 height 26
drag, startPoint x: 1175, startPoint y: 347, endPoint x: 1182, endPoint y: 340, distance: 9.8
click at [1177, 344] on div "List name Records Last updated Created at Added from ICP Finder 1 9 days ago 9 …" at bounding box center [736, 377] width 1300 height 412
click at [1212, 152] on div "My lists Companies People Share feedback List name Records Last updated Created…" at bounding box center [736, 347] width 1300 height 472
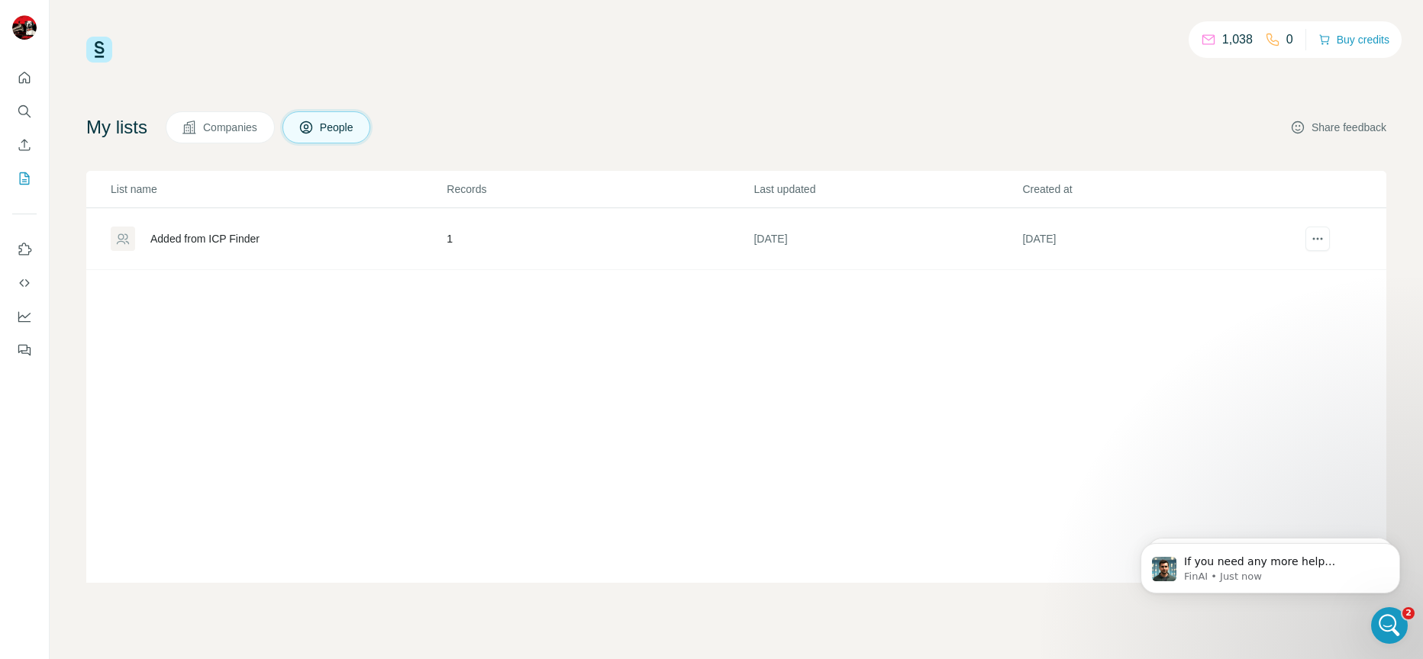
click at [1337, 131] on button "Share feedback" at bounding box center [1338, 127] width 96 height 15
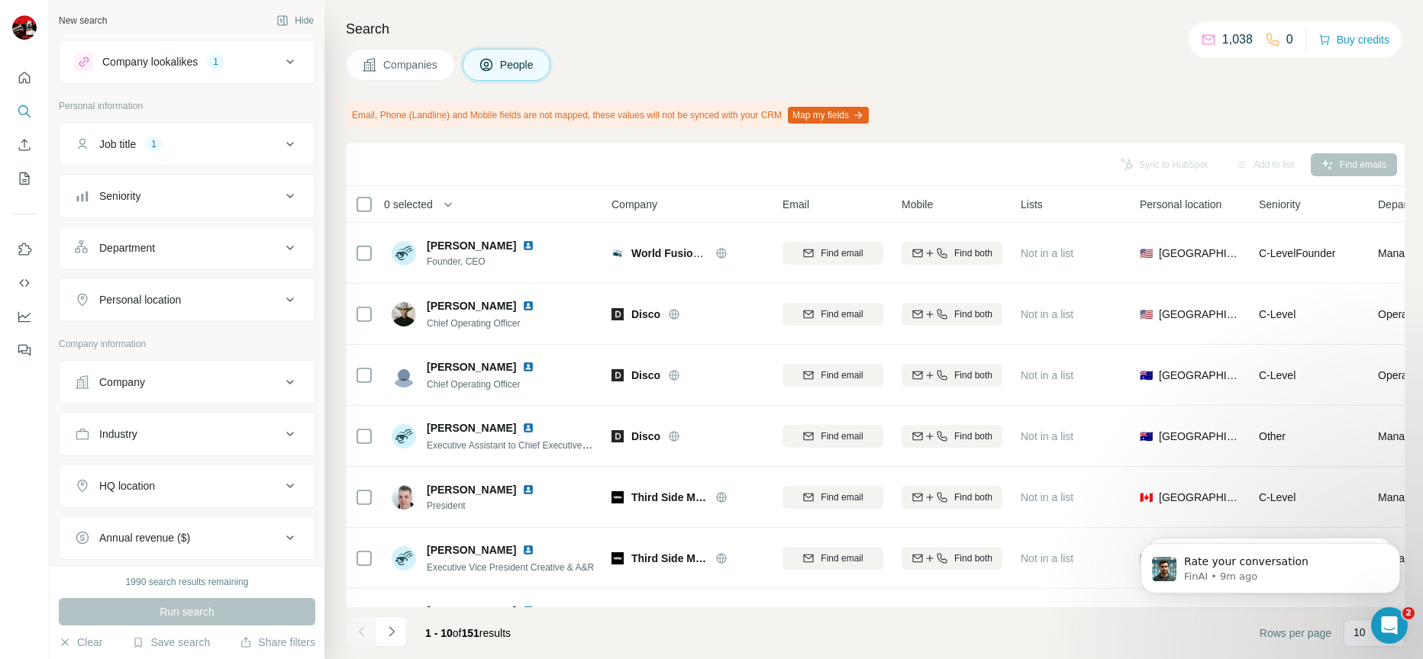
click at [945, 60] on div "Companies People" at bounding box center [875, 65] width 1059 height 32
click at [840, 112] on button "Map my fields" at bounding box center [828, 115] width 81 height 17
click at [703, 156] on div "Sync to HubSpot Add to list Find emails" at bounding box center [874, 164] width 1043 height 27
click at [1111, 35] on h4 "Search" at bounding box center [875, 28] width 1059 height 21
